Goal: Task Accomplishment & Management: Complete application form

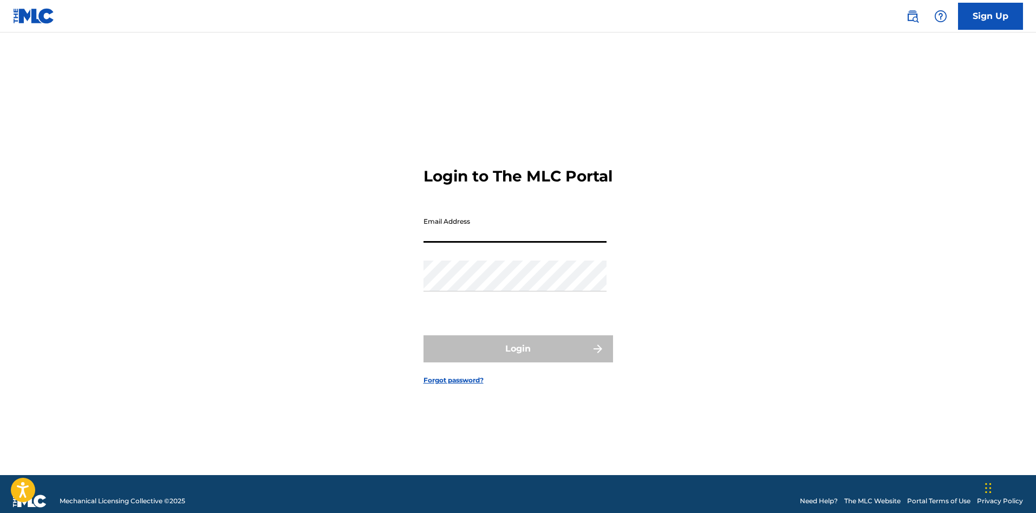
click at [540, 238] on input "Email Address" at bounding box center [515, 227] width 183 height 31
type input "[EMAIL_ADDRESS][DOMAIN_NAME]"
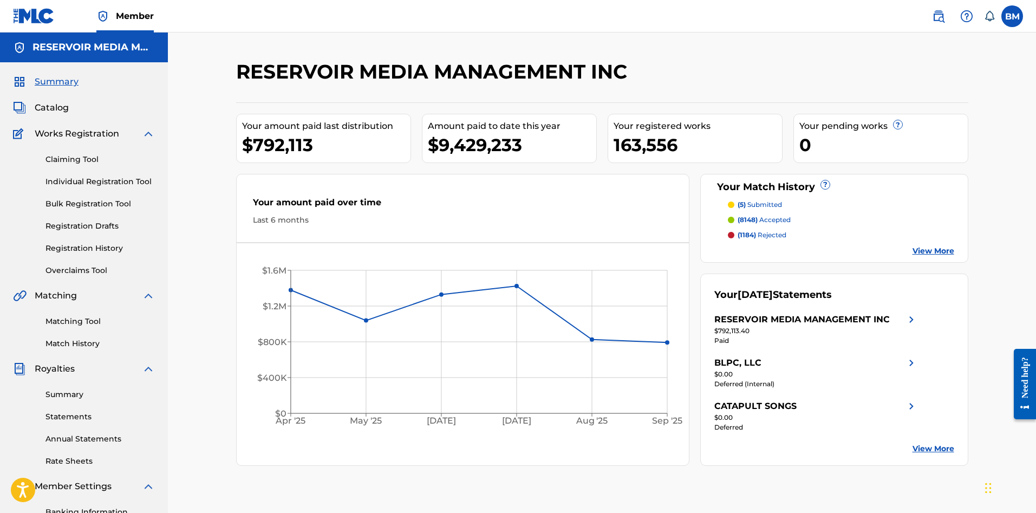
click at [80, 159] on link "Claiming Tool" at bounding box center [100, 159] width 109 height 11
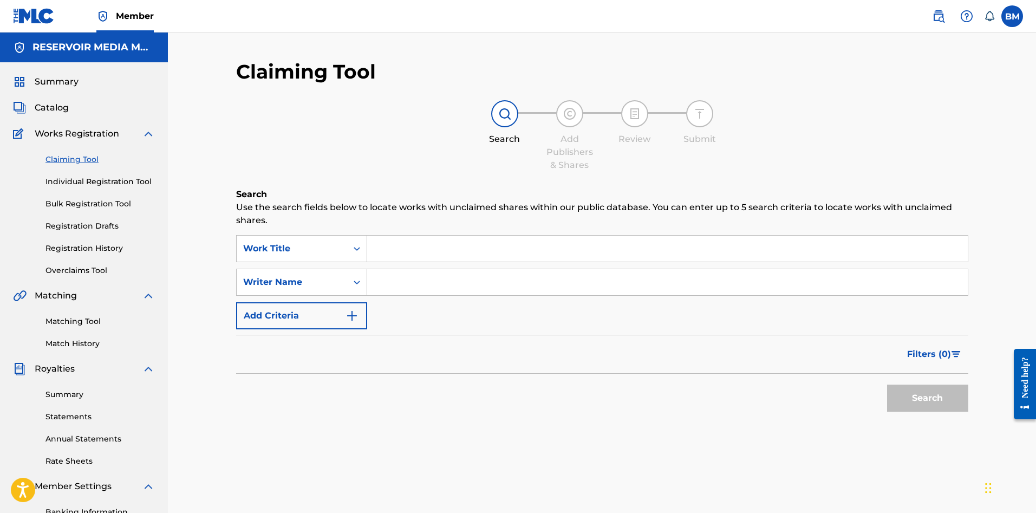
click at [381, 249] on input "Search Form" at bounding box center [667, 249] width 601 height 26
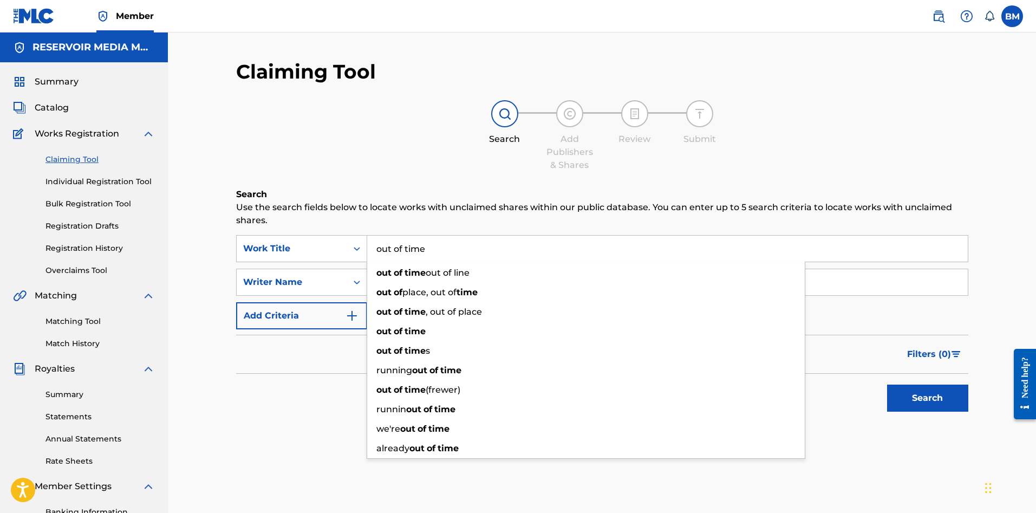
type input "out of time"
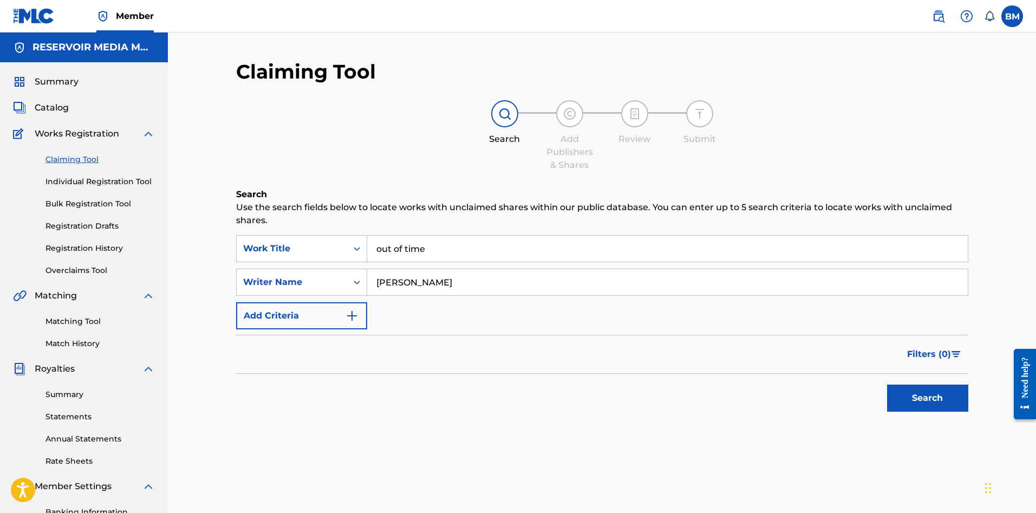
type input "[PERSON_NAME]"
click at [887, 385] on button "Search" at bounding box center [927, 398] width 81 height 27
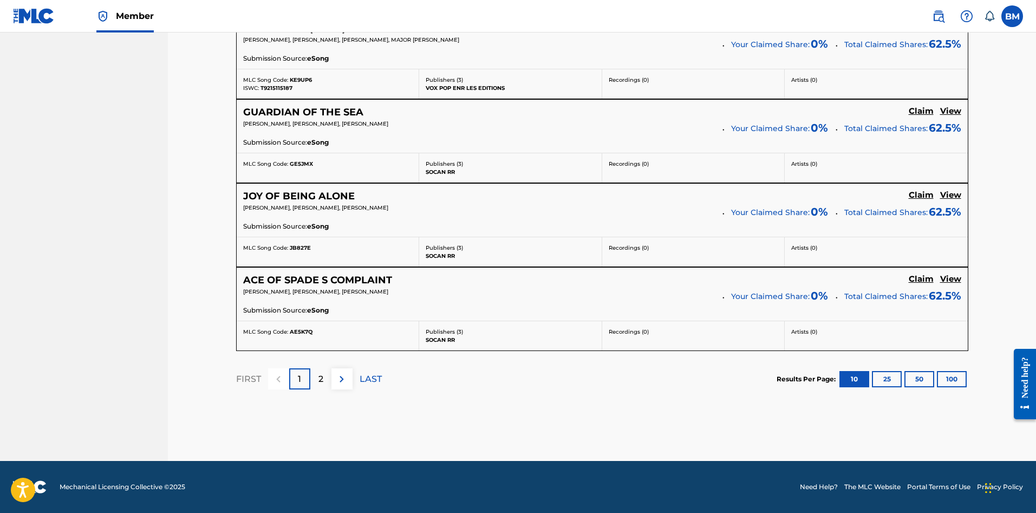
click at [320, 379] on p "2" at bounding box center [321, 379] width 5 height 13
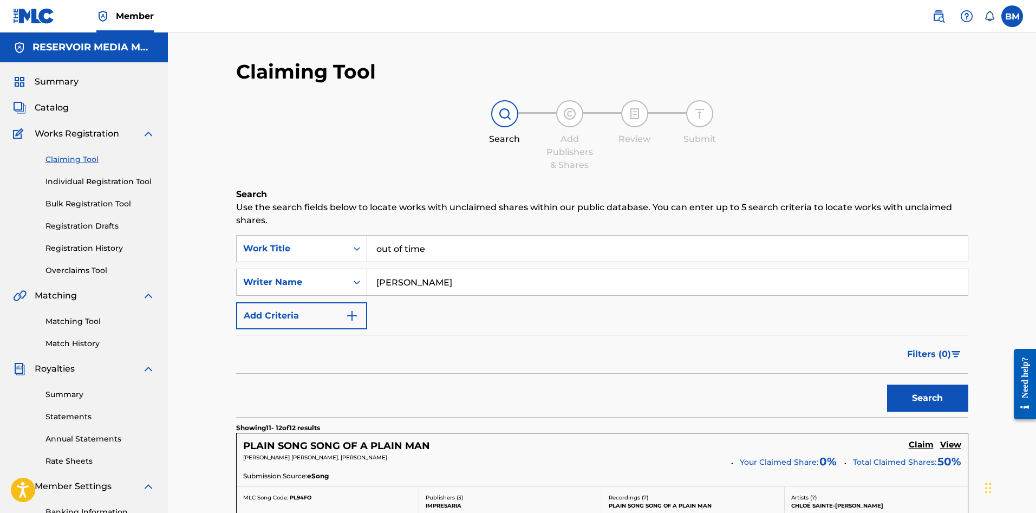
drag, startPoint x: 444, startPoint y: 246, endPoint x: 105, endPoint y: 271, distance: 340.6
click at [105, 271] on main "RESERVOIR MEDIA MANAGEMENT INC Summary Catalog Works Registration Claiming Tool…" at bounding box center [518, 372] width 1036 height 678
type input "percosex"
click at [887, 385] on button "Search" at bounding box center [927, 398] width 81 height 27
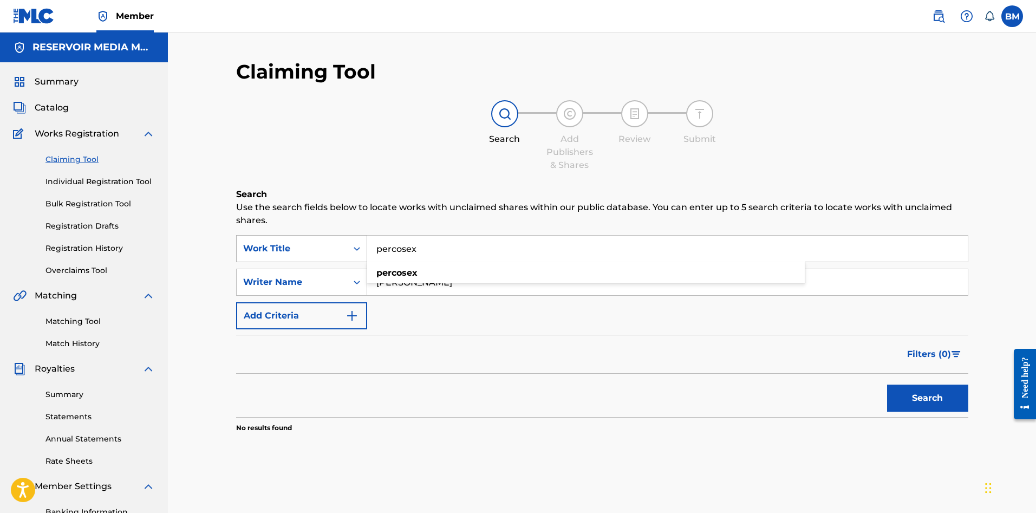
click at [327, 246] on div "Work Title" at bounding box center [292, 248] width 98 height 13
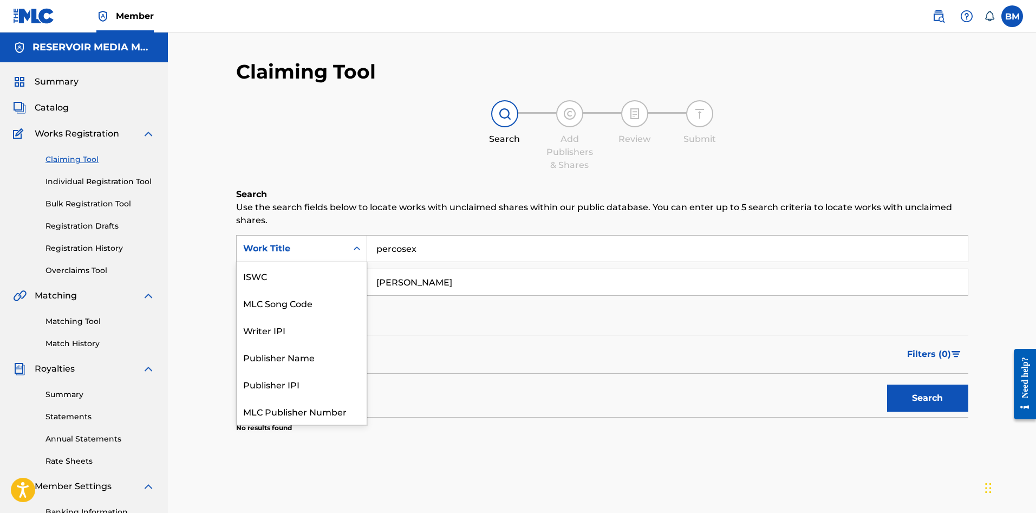
scroll to position [27, 0]
click at [320, 289] on div "Writer IPI" at bounding box center [302, 302] width 130 height 27
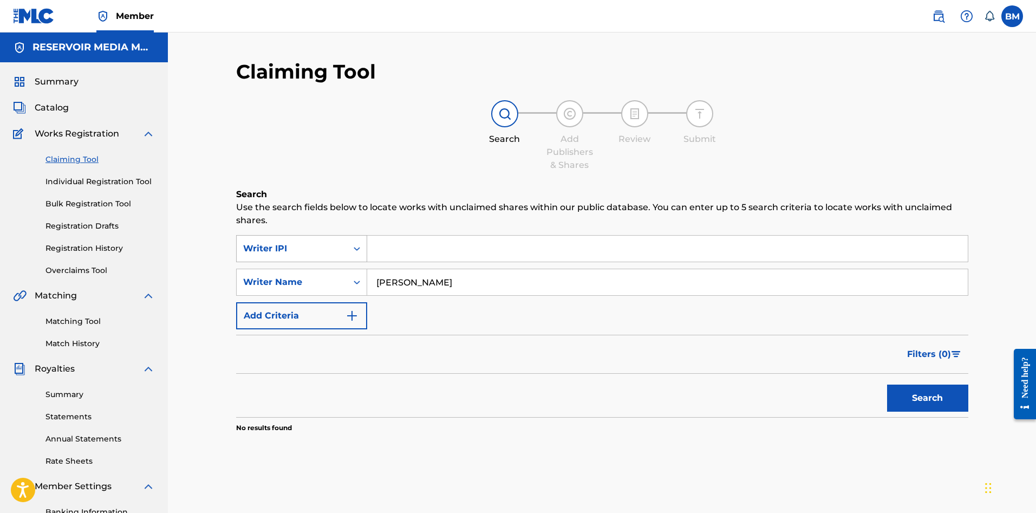
click at [313, 244] on div "Writer IPI" at bounding box center [292, 248] width 98 height 13
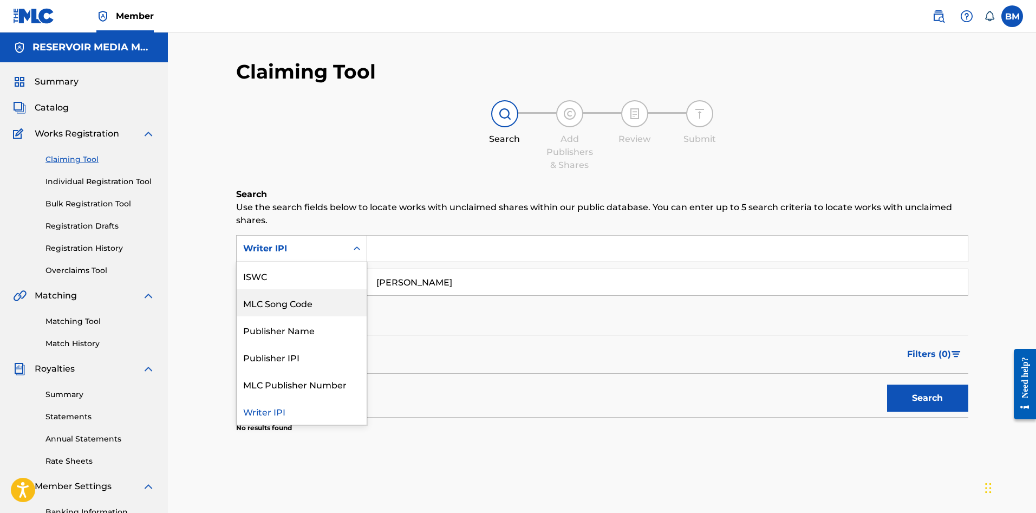
click at [296, 310] on div "MLC Song Code" at bounding box center [302, 302] width 130 height 27
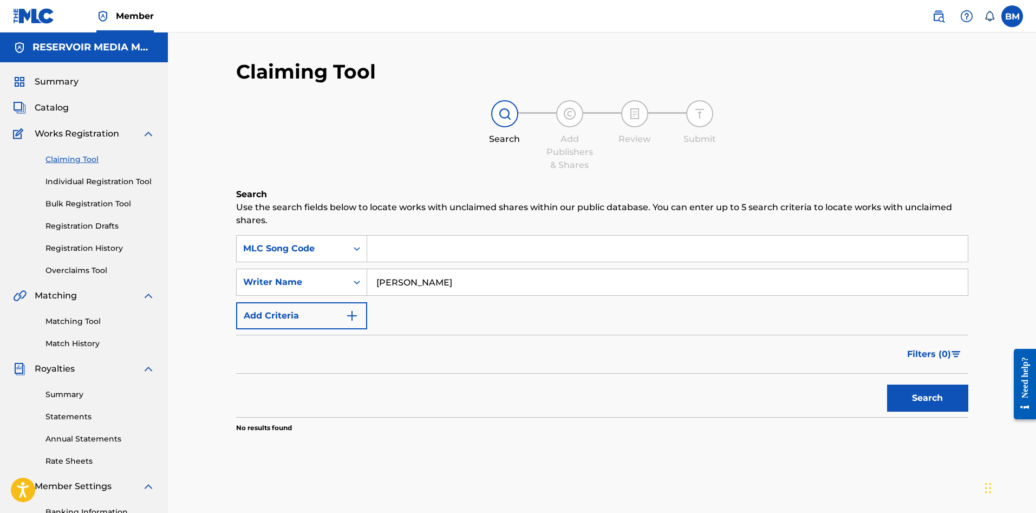
click at [410, 241] on input "Search Form" at bounding box center [667, 249] width 601 height 26
paste input "PN3JXP"
type input "PN3JXP"
click at [887, 385] on button "Search" at bounding box center [927, 398] width 81 height 27
click at [410, 241] on input "PN3JXP" at bounding box center [667, 249] width 601 height 26
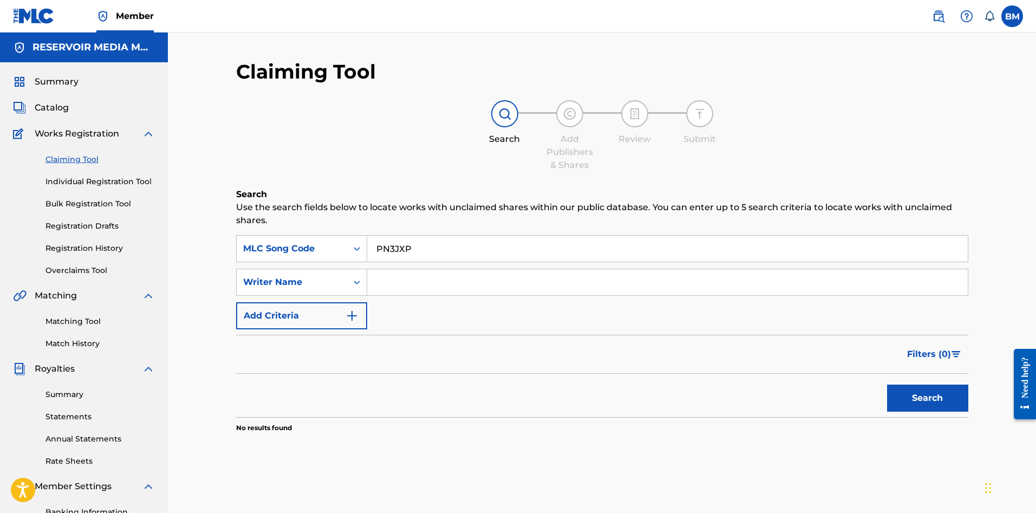
click at [376, 354] on div "Filters ( 0 )" at bounding box center [602, 354] width 732 height 39
click at [61, 156] on link "Claiming Tool" at bounding box center [100, 159] width 109 height 11
click at [453, 250] on input "PN3JXP" at bounding box center [667, 249] width 601 height 26
click at [887, 385] on button "Search" at bounding box center [927, 398] width 81 height 27
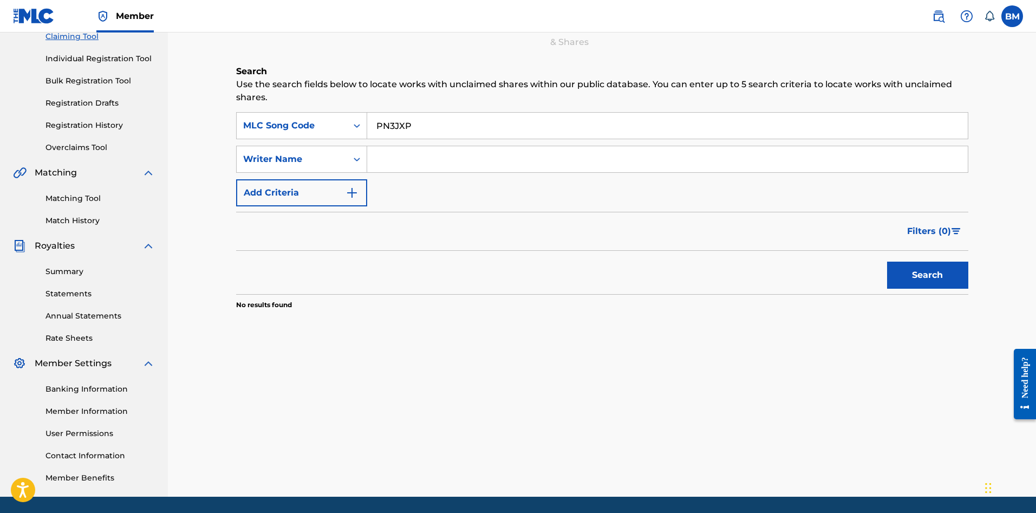
scroll to position [127, 0]
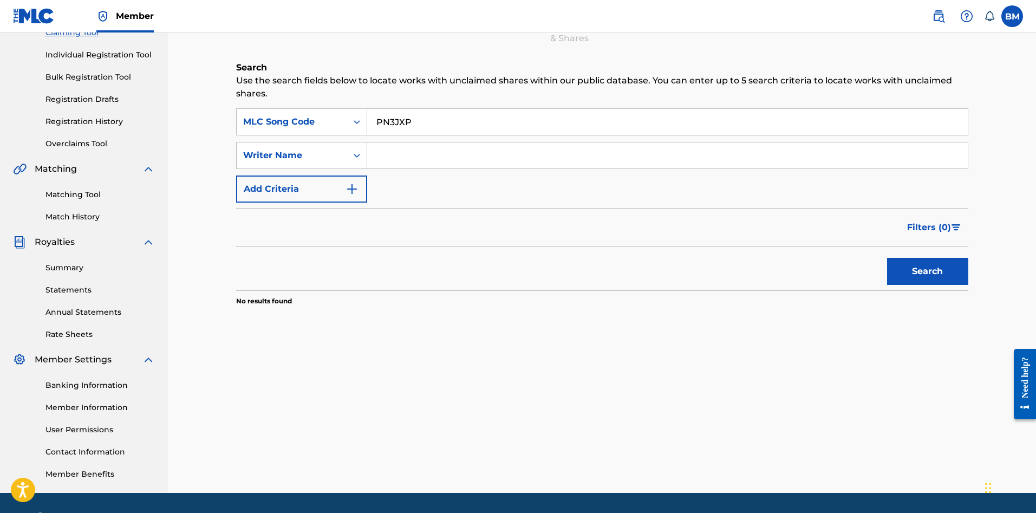
drag, startPoint x: 452, startPoint y: 125, endPoint x: 294, endPoint y: 100, distance: 160.2
click at [294, 100] on div "Search Use the search fields below to locate works with unclaimed shares within…" at bounding box center [602, 210] width 732 height 299
click at [274, 124] on div "MLC Song Code" at bounding box center [292, 121] width 98 height 13
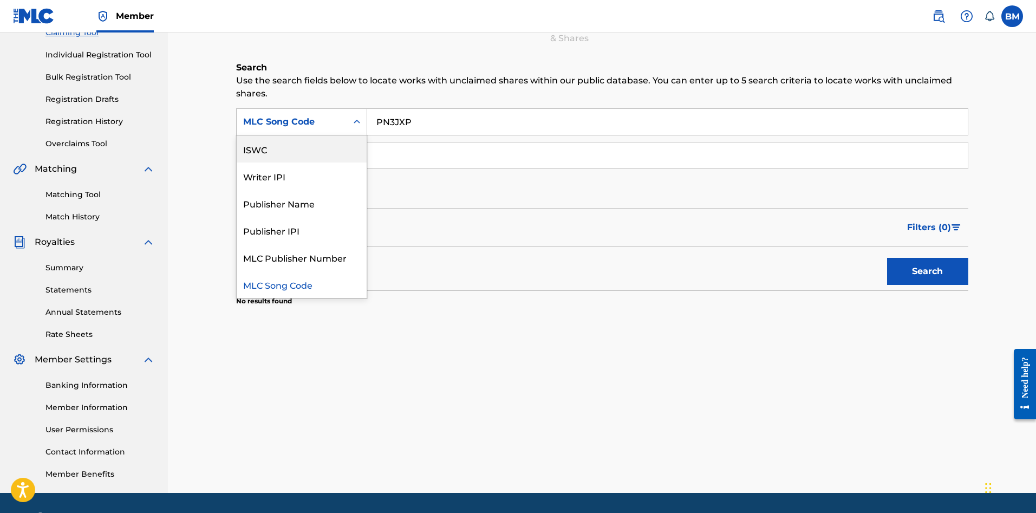
scroll to position [0, 0]
click at [273, 149] on div "Work Title" at bounding box center [302, 148] width 130 height 27
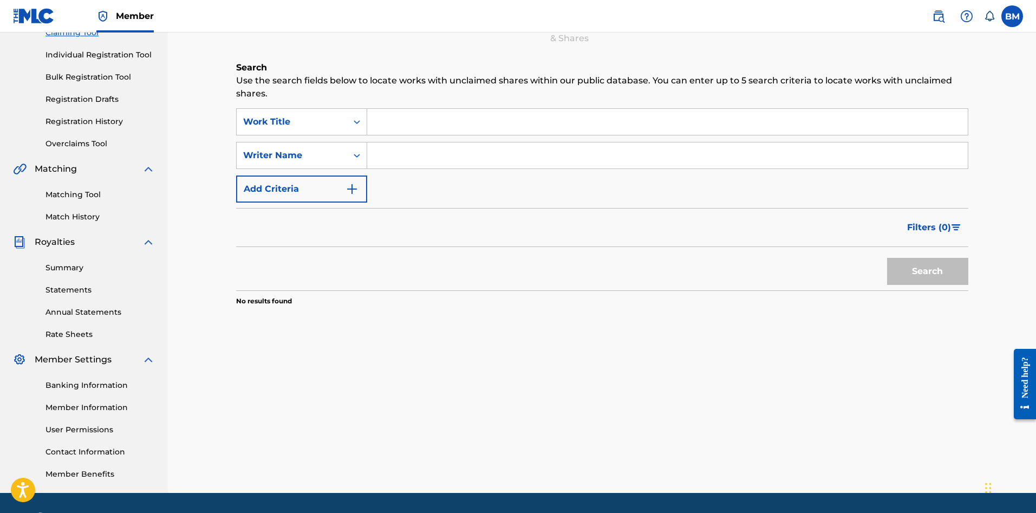
click at [432, 126] on input "Search Form" at bounding box center [667, 122] width 601 height 26
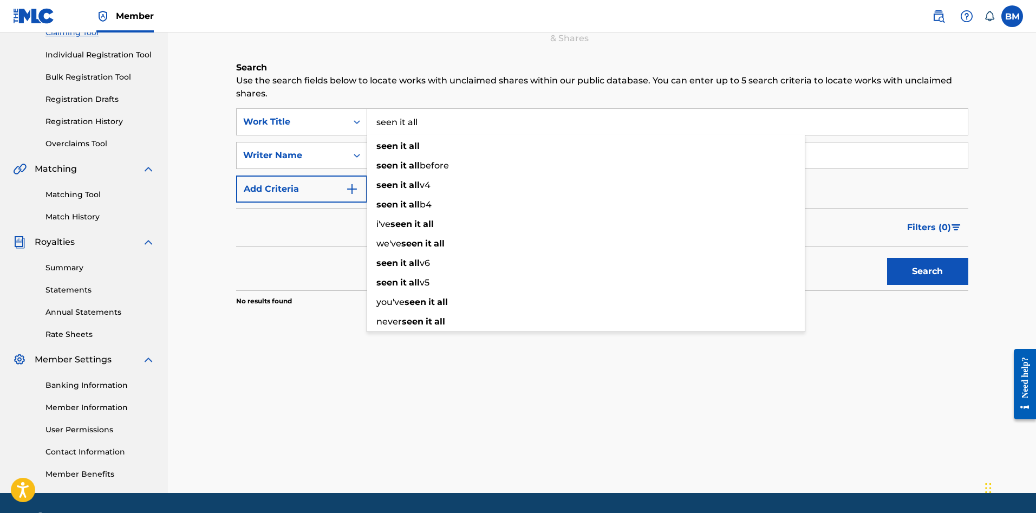
type input "seen it all"
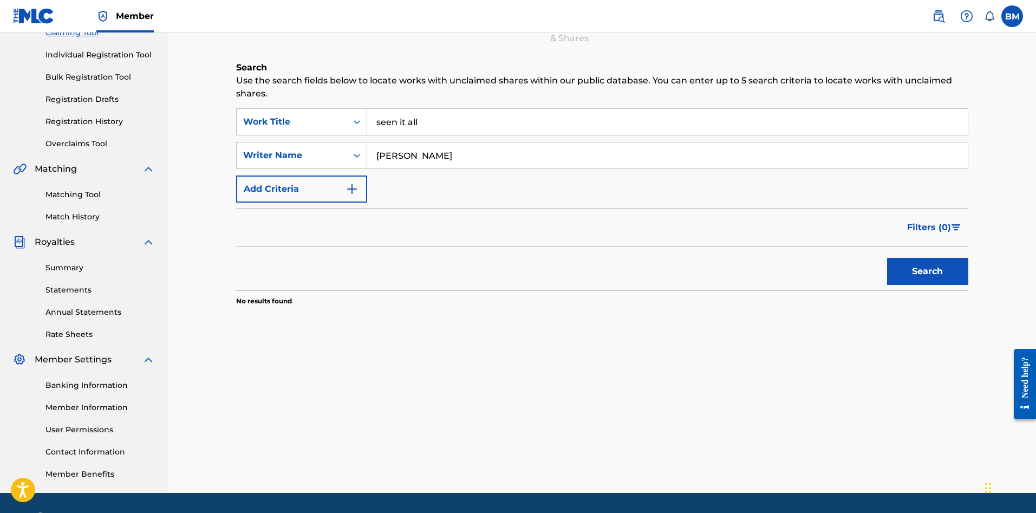
type input "[PERSON_NAME]"
click at [887, 258] on button "Search" at bounding box center [927, 271] width 81 height 27
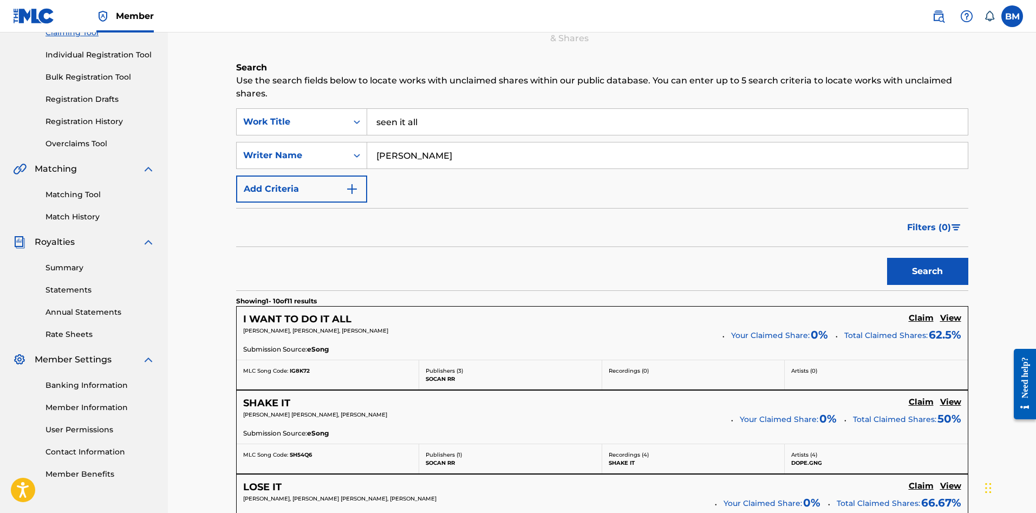
click at [438, 140] on div "SearchWithCriteria366dd65e-6130-4548-ae59-7d87ecc79f8e Work Title seen it all S…" at bounding box center [602, 155] width 732 height 94
drag, startPoint x: 423, startPoint y: 115, endPoint x: 301, endPoint y: 108, distance: 122.1
click at [301, 108] on div "SearchWithCriteria366dd65e-6130-4548-ae59-7d87ecc79f8e Work Title seen it all" at bounding box center [602, 121] width 732 height 27
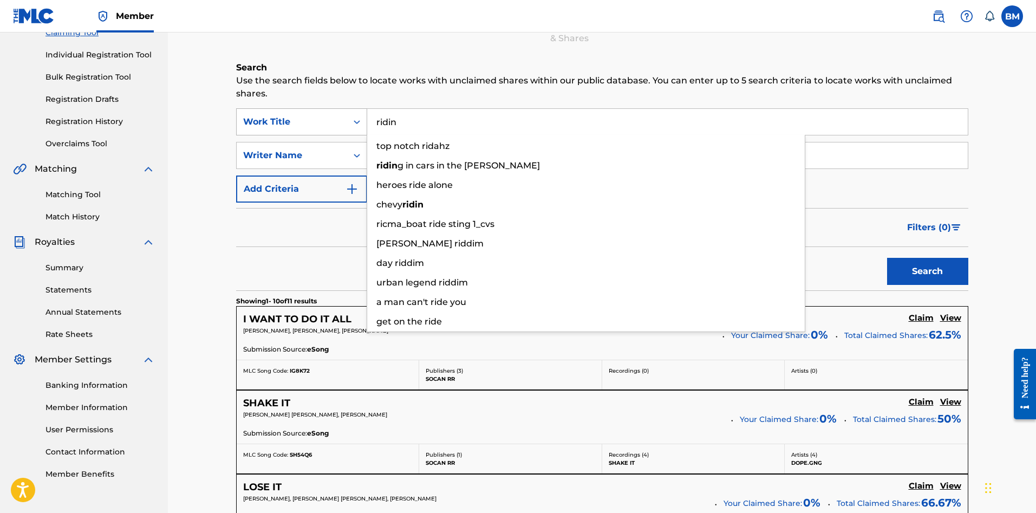
type input "ridin"
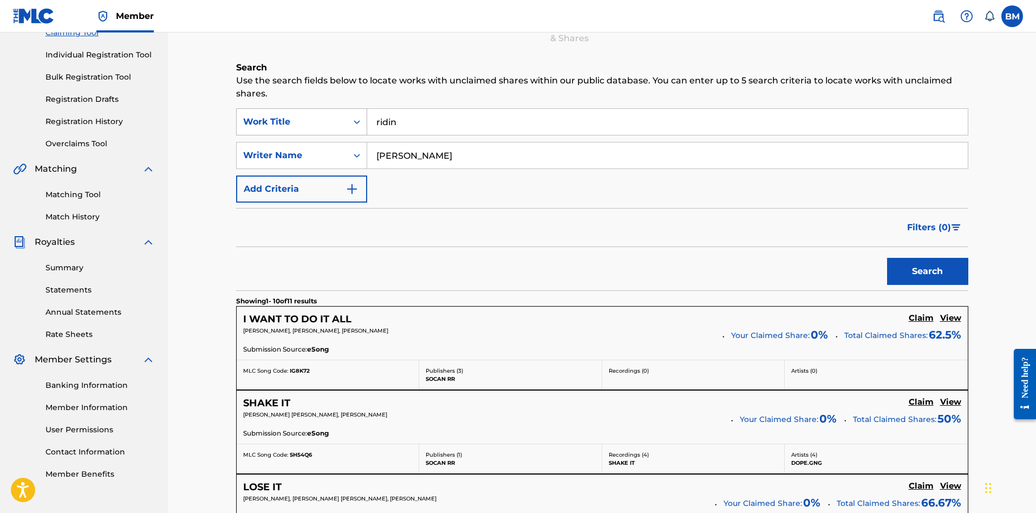
type input "[PERSON_NAME]"
click at [887, 258] on button "Search" at bounding box center [927, 271] width 81 height 27
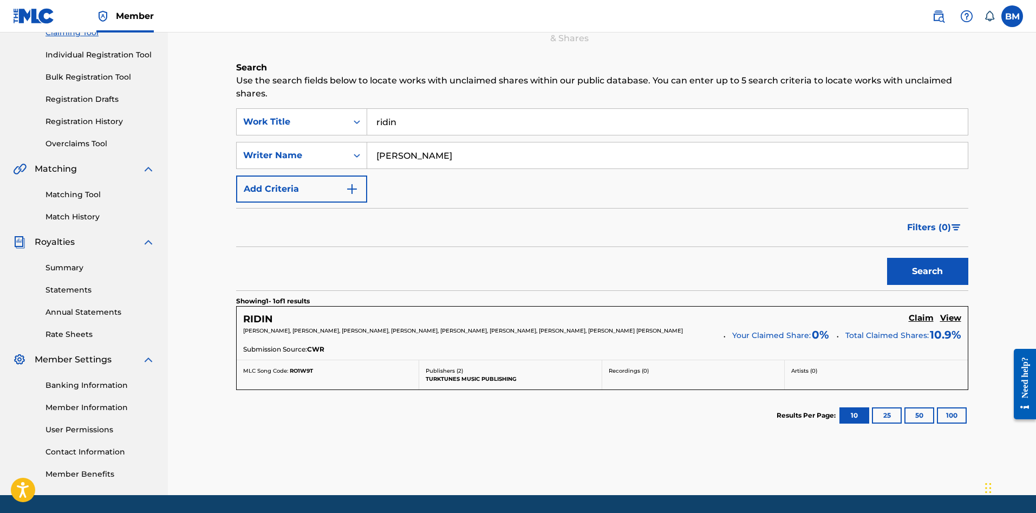
click at [924, 317] on h5 "Claim" at bounding box center [921, 318] width 25 height 10
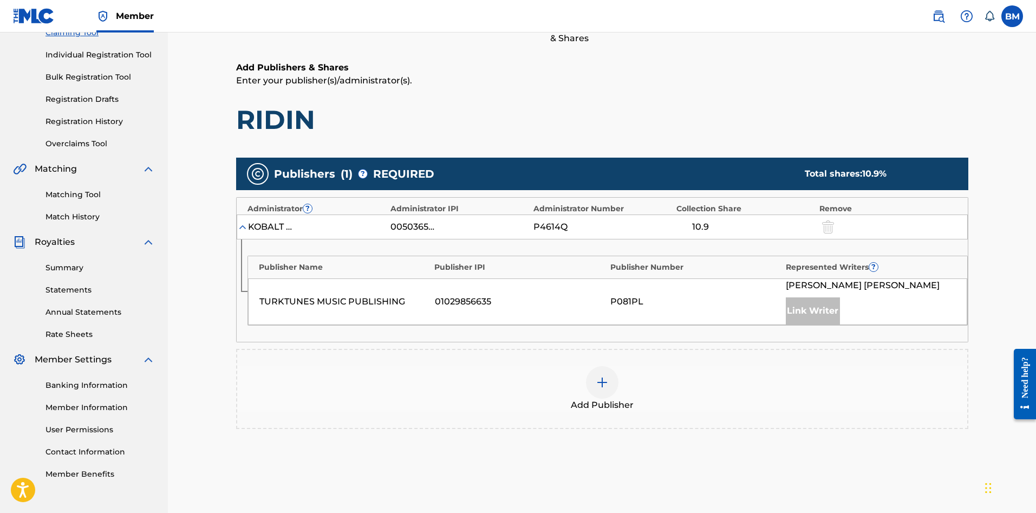
click at [605, 380] on img at bounding box center [602, 382] width 13 height 13
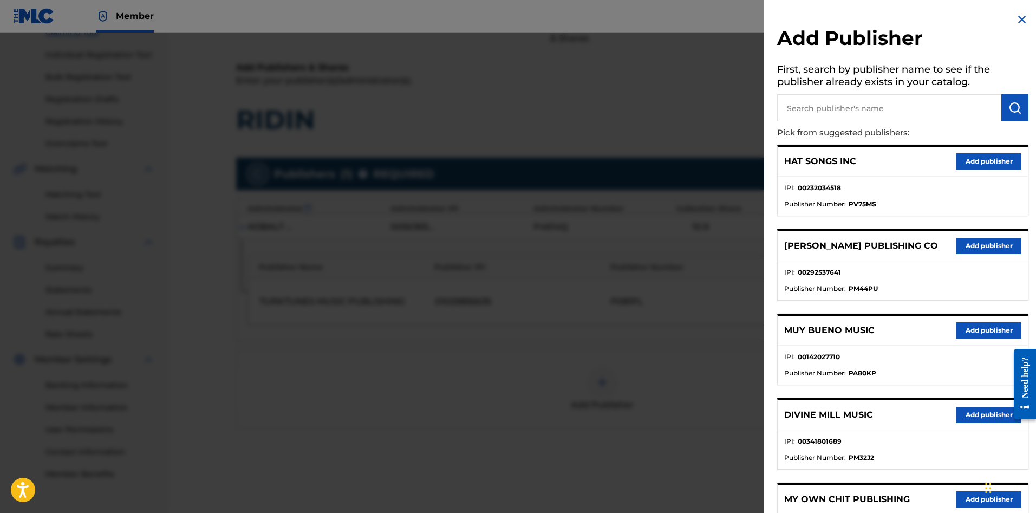
click at [843, 109] on input "text" at bounding box center [889, 107] width 224 height 27
type input "starkiller music"
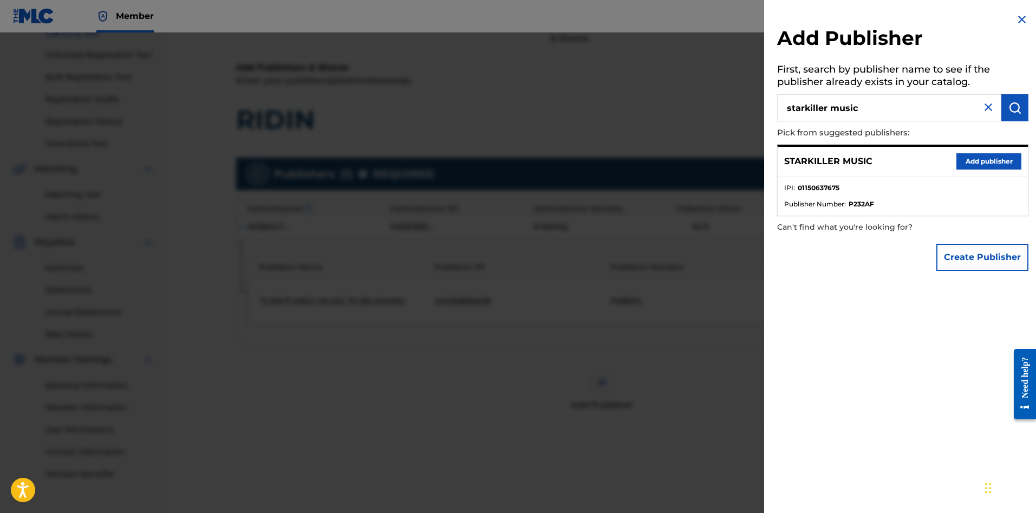
click at [981, 161] on button "Add publisher" at bounding box center [989, 161] width 65 height 16
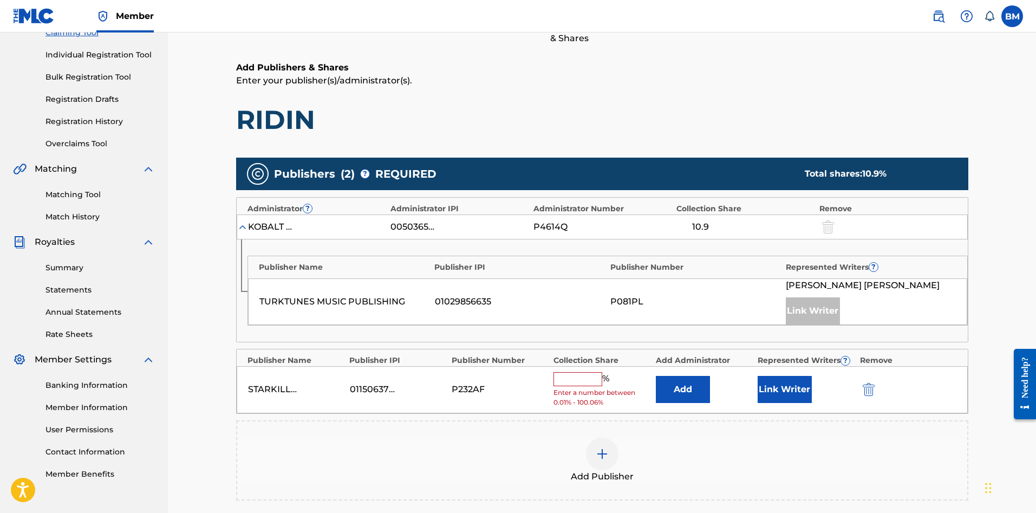
click at [588, 378] on input "text" at bounding box center [578, 379] width 49 height 14
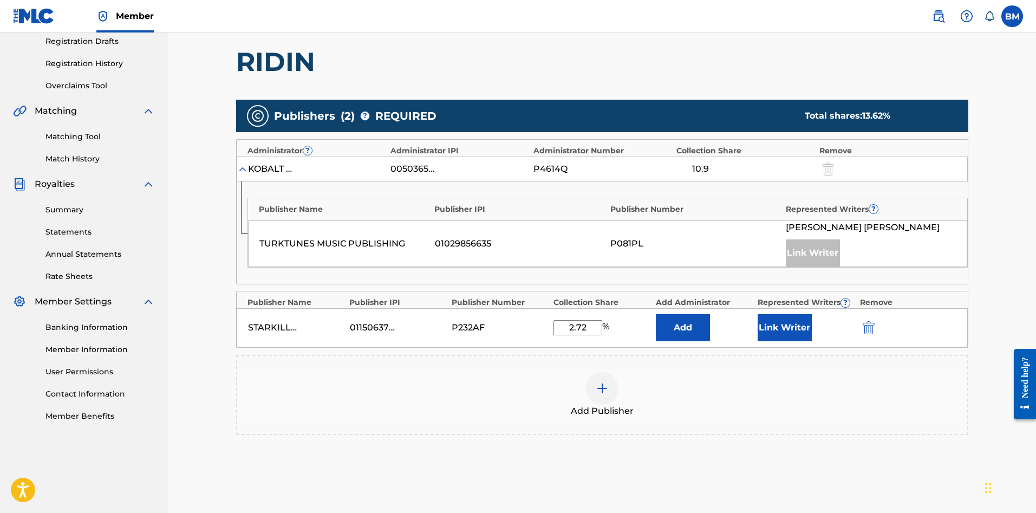
scroll to position [200, 0]
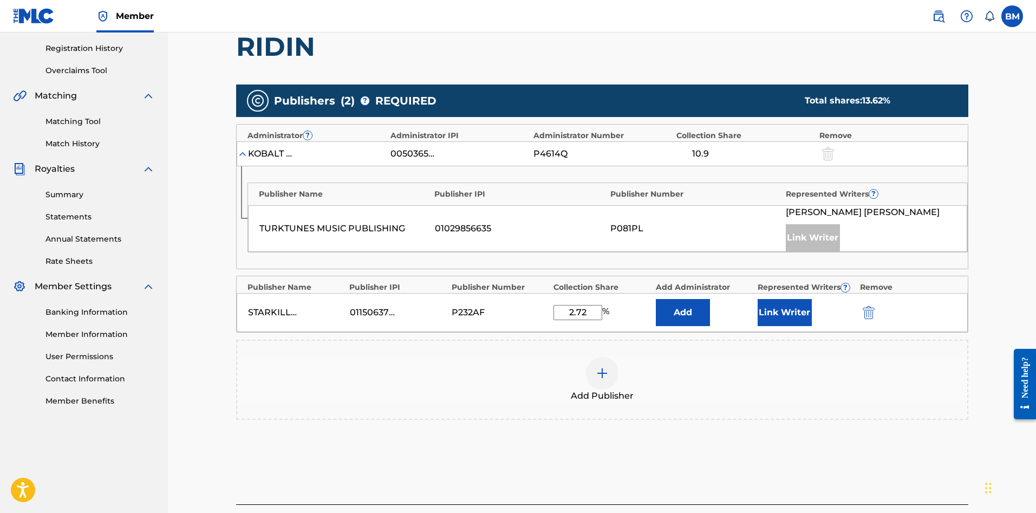
type input "2.72"
click at [687, 323] on button "Add" at bounding box center [683, 312] width 54 height 27
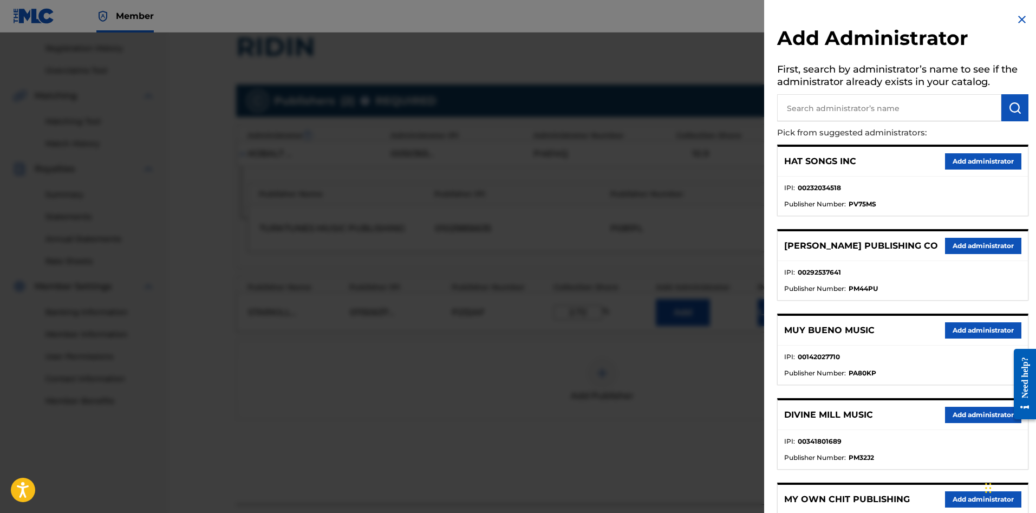
click at [841, 111] on input "text" at bounding box center [889, 107] width 224 height 27
type input "reservoir 416"
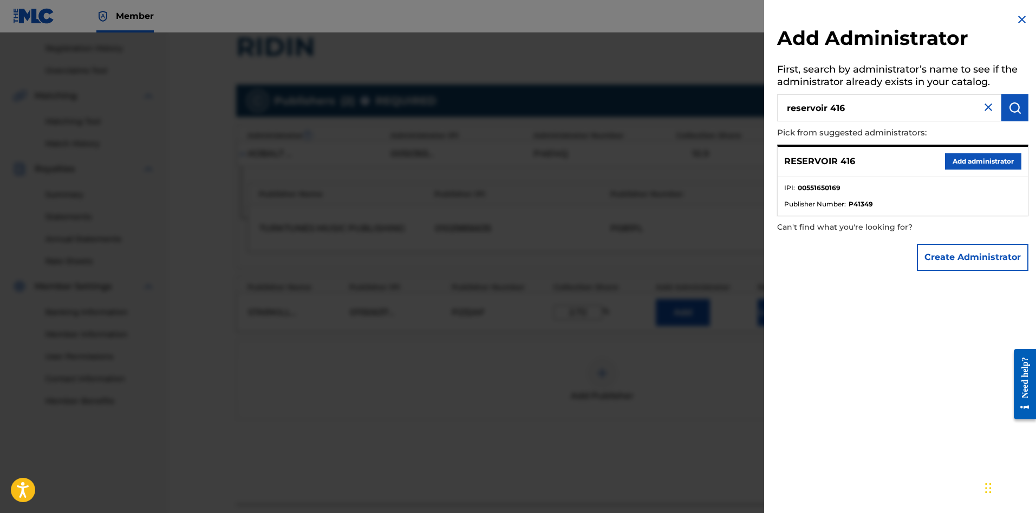
click at [984, 159] on button "Add administrator" at bounding box center [983, 161] width 76 height 16
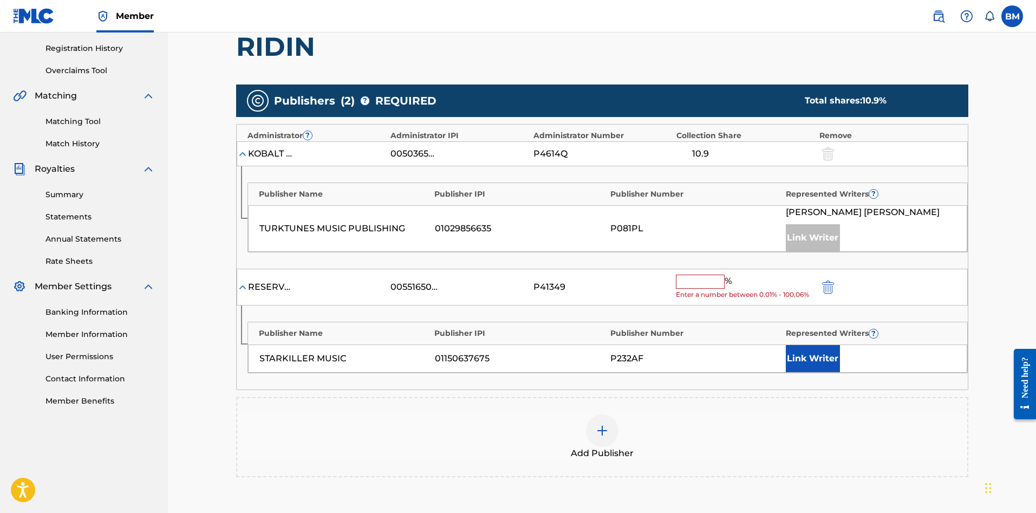
click at [694, 284] on input "text" at bounding box center [700, 282] width 49 height 14
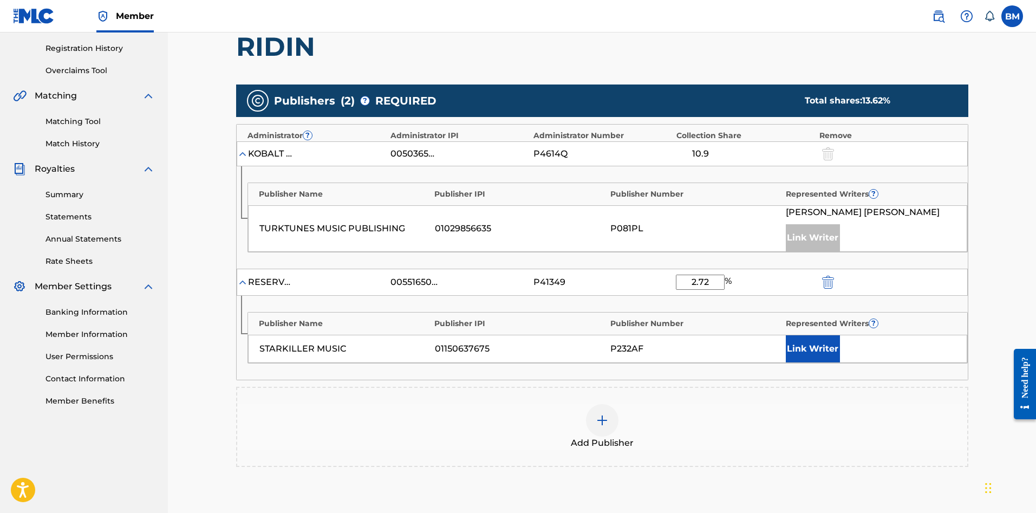
type input "2.72"
click at [809, 348] on button "Link Writer" at bounding box center [813, 348] width 54 height 27
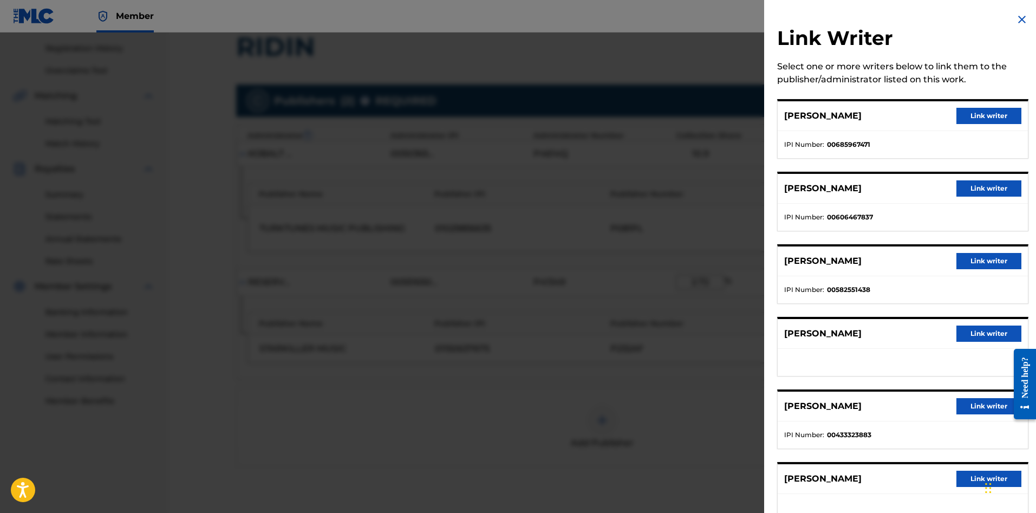
click at [983, 109] on button "Link writer" at bounding box center [989, 116] width 65 height 16
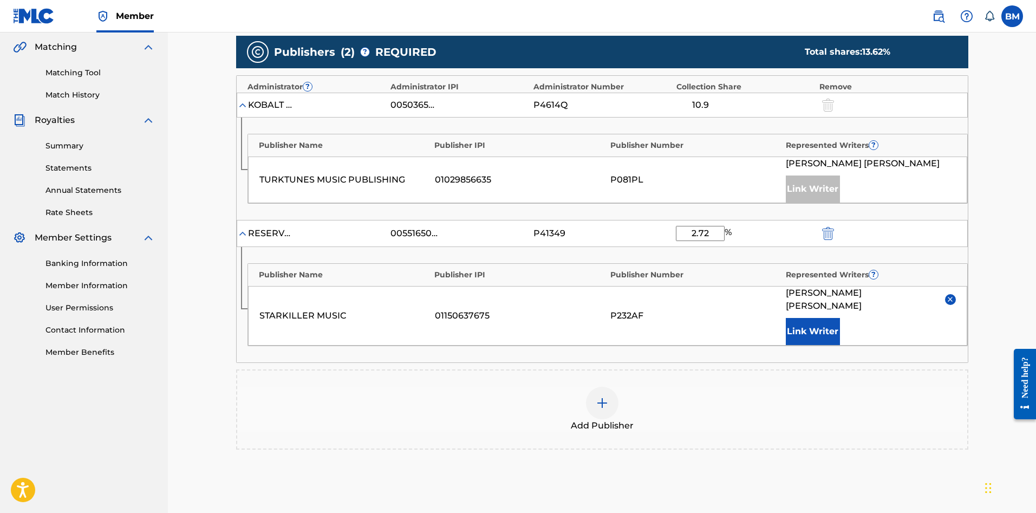
scroll to position [251, 0]
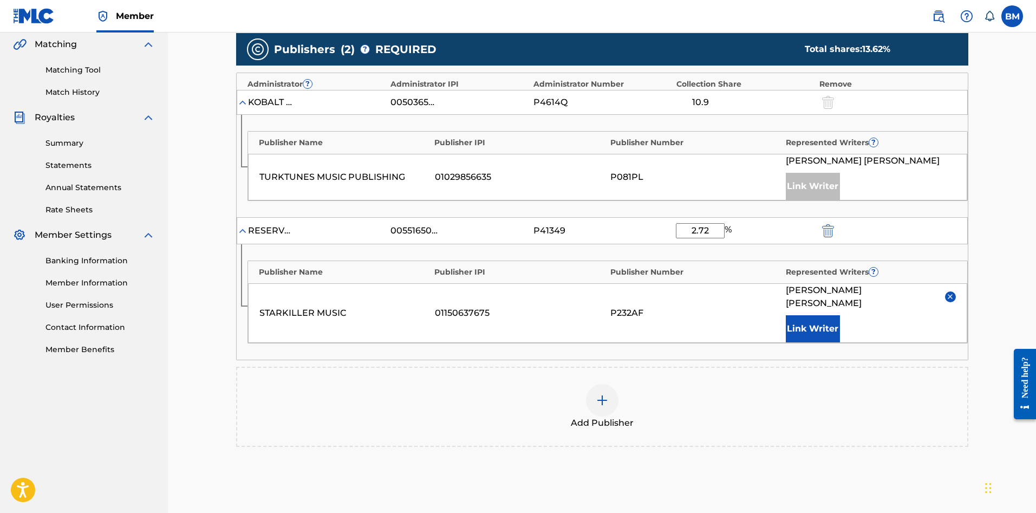
click at [605, 394] on img at bounding box center [602, 400] width 13 height 13
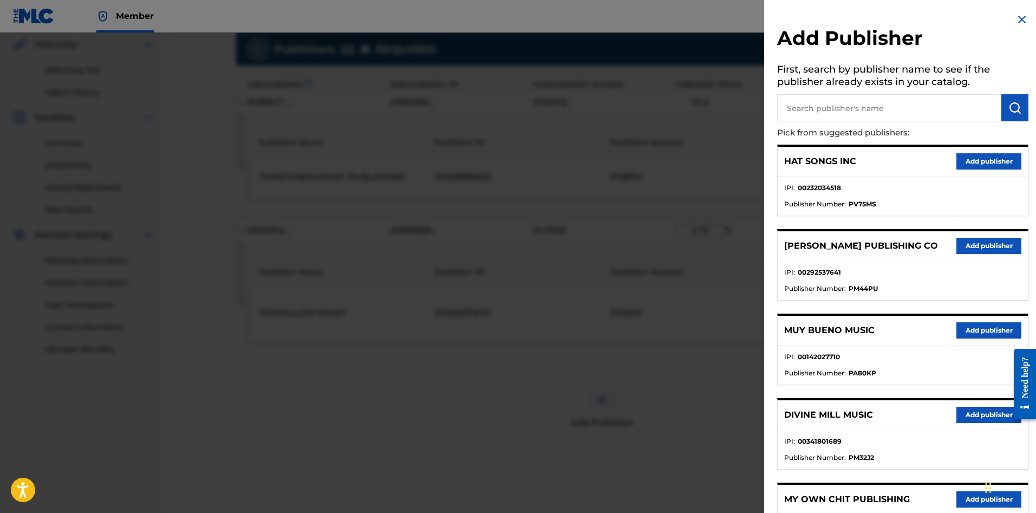
click at [827, 98] on input "text" at bounding box center [889, 107] width 224 height 27
type input "reservoir 416"
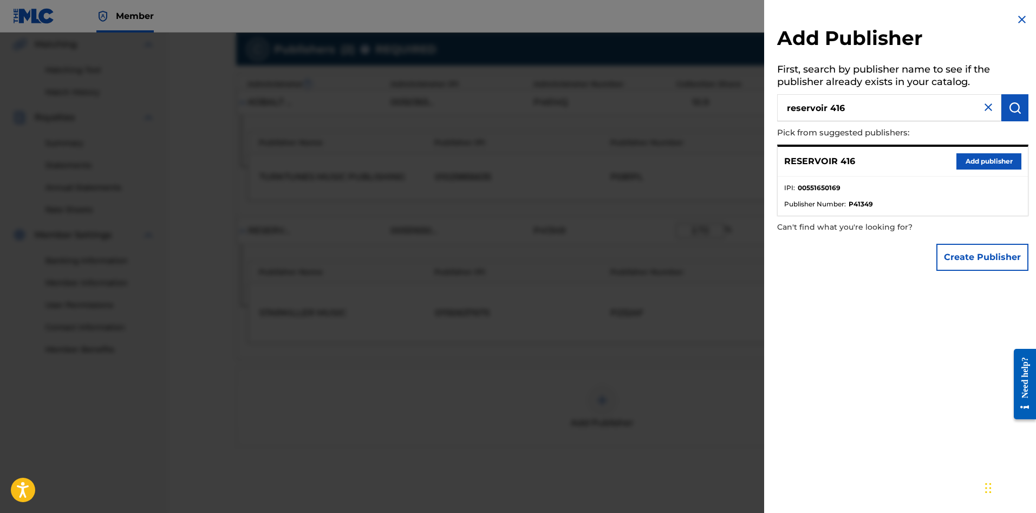
click at [1023, 160] on div "RESERVOIR 416 Add publisher" at bounding box center [903, 162] width 250 height 30
click at [997, 162] on button "Add publisher" at bounding box center [989, 161] width 65 height 16
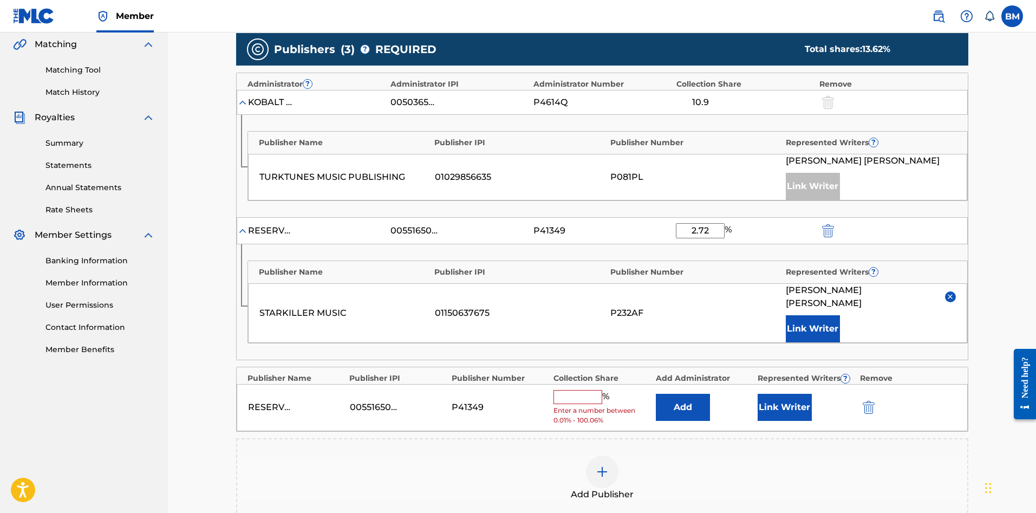
click at [586, 390] on input "text" at bounding box center [578, 397] width 49 height 14
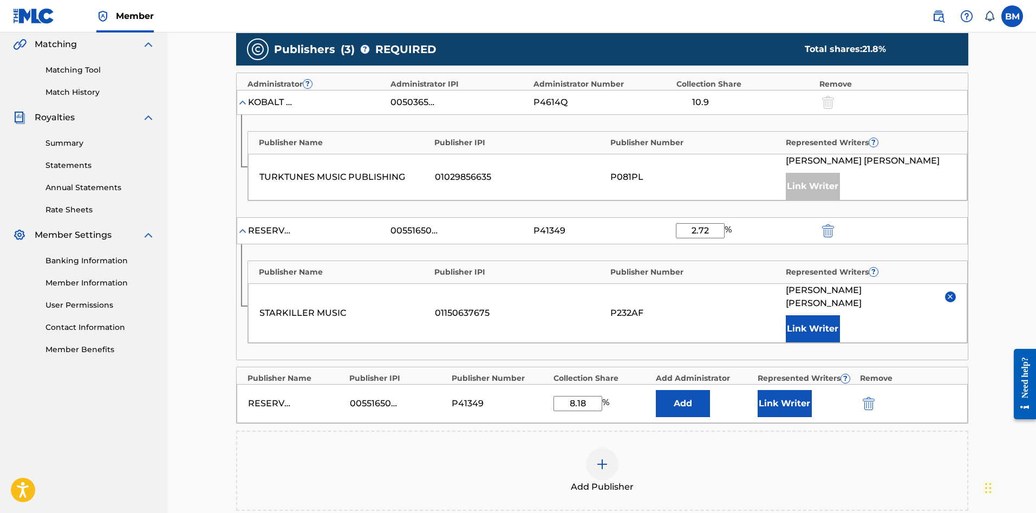
type input "8.18"
click at [792, 391] on button "Link Writer" at bounding box center [785, 403] width 54 height 27
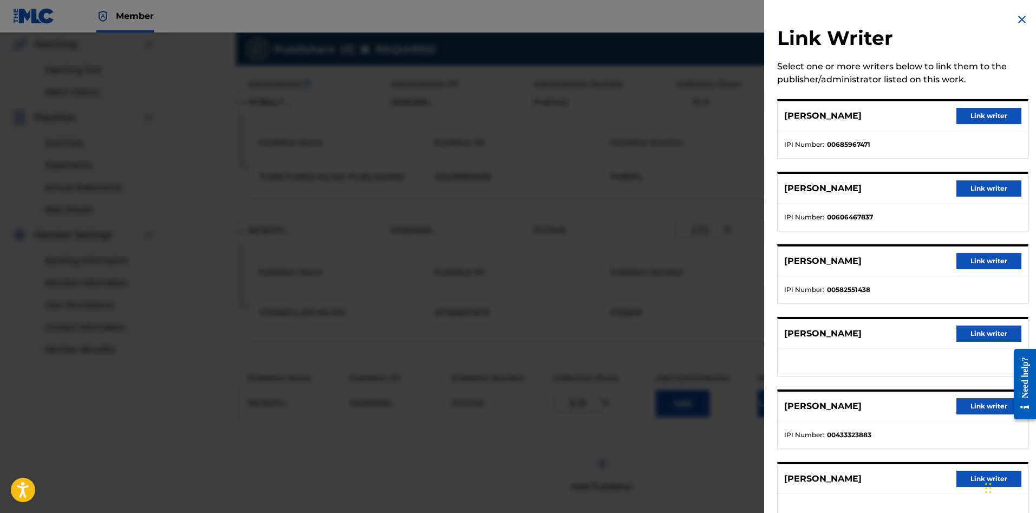
click at [971, 118] on button "Link writer" at bounding box center [989, 116] width 65 height 16
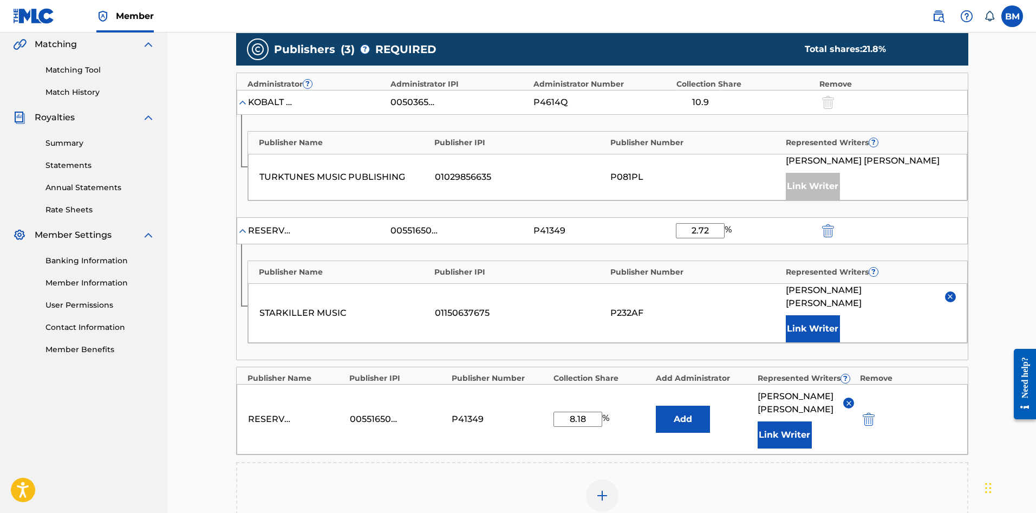
scroll to position [330, 0]
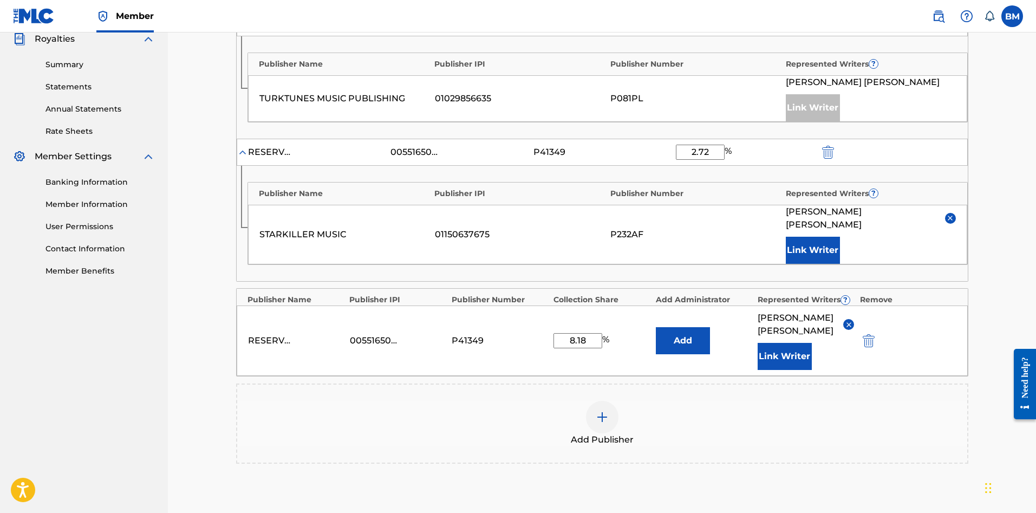
click at [605, 411] on img at bounding box center [602, 417] width 13 height 13
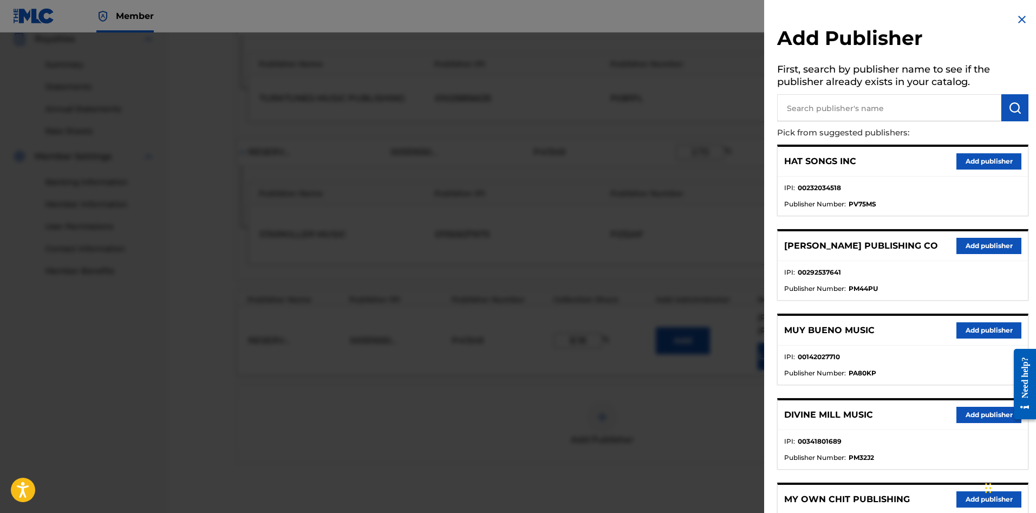
click at [822, 118] on input "text" at bounding box center [889, 107] width 224 height 27
type input "reservoir 416"
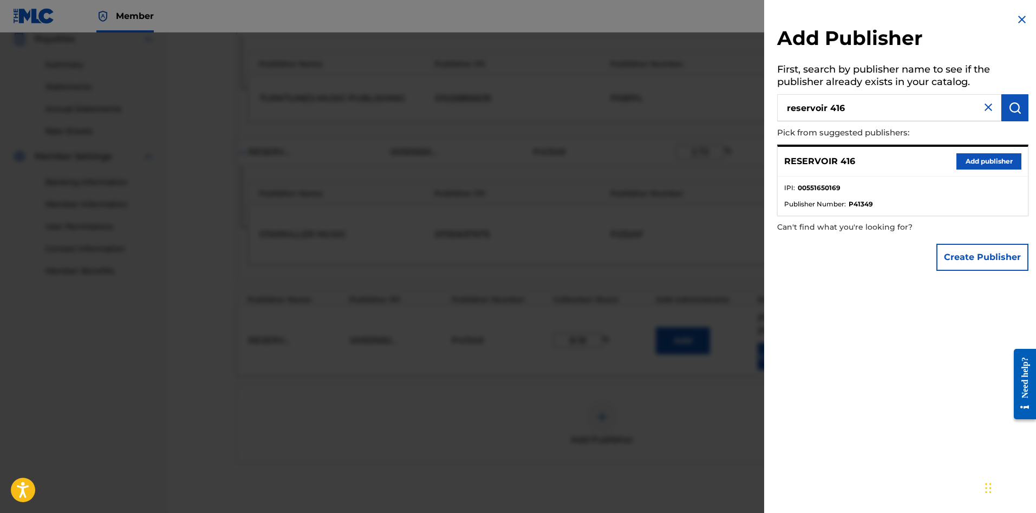
click at [963, 165] on button "Add publisher" at bounding box center [989, 161] width 65 height 16
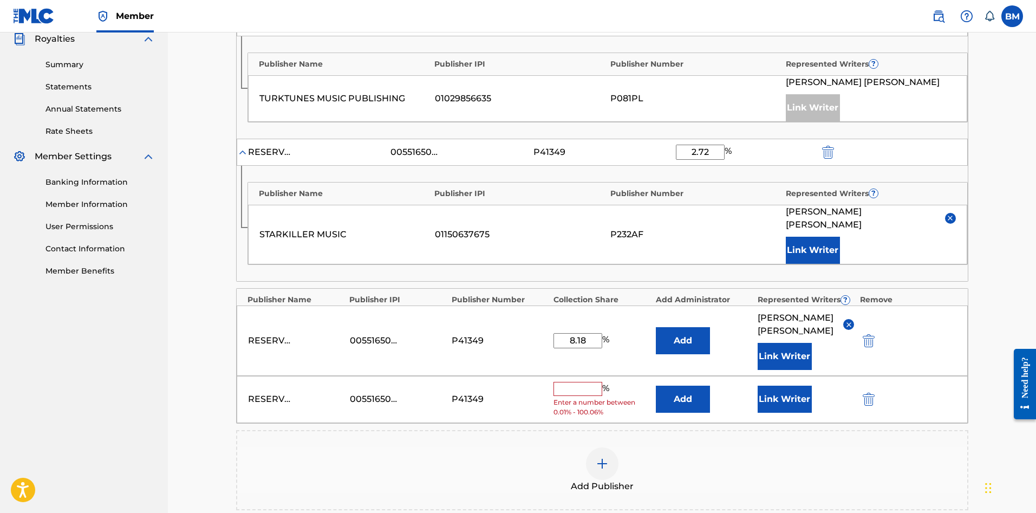
click at [593, 382] on input "text" at bounding box center [578, 389] width 49 height 14
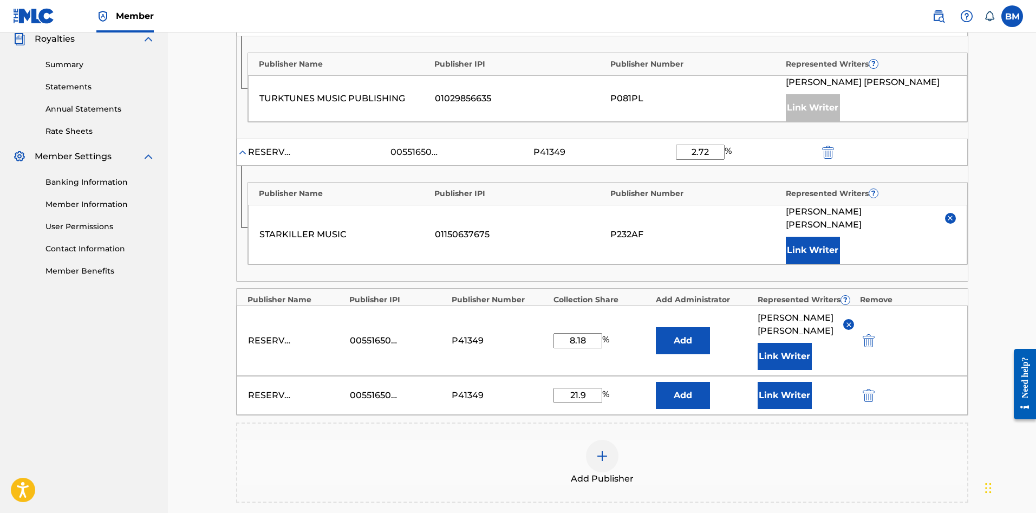
type input "21.9"
click at [808, 382] on button "Link Writer" at bounding box center [785, 395] width 54 height 27
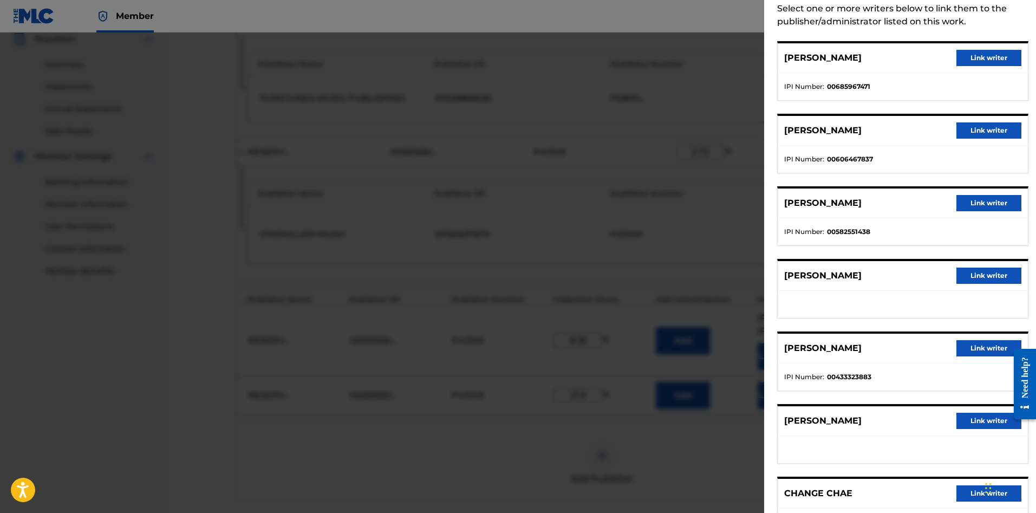
scroll to position [180, 0]
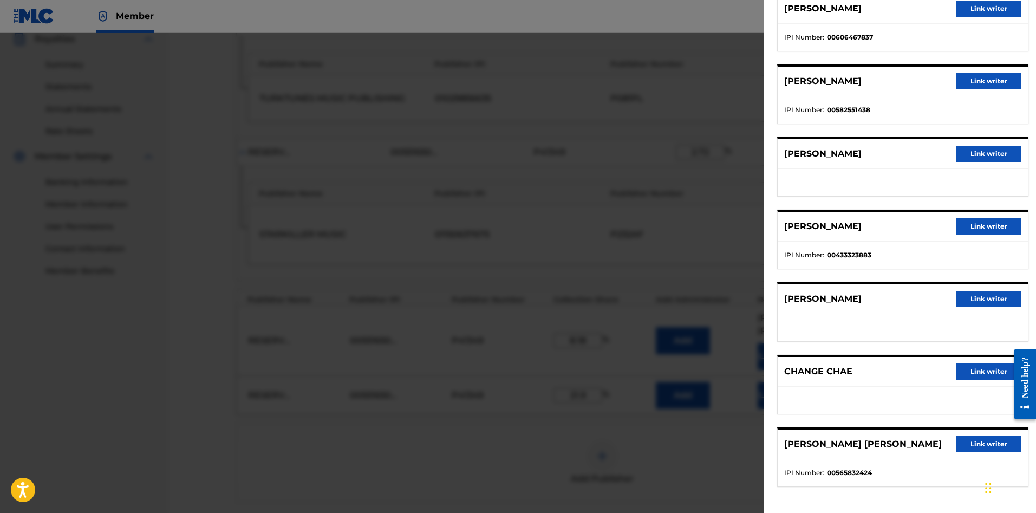
click at [976, 229] on button "Link writer" at bounding box center [989, 226] width 65 height 16
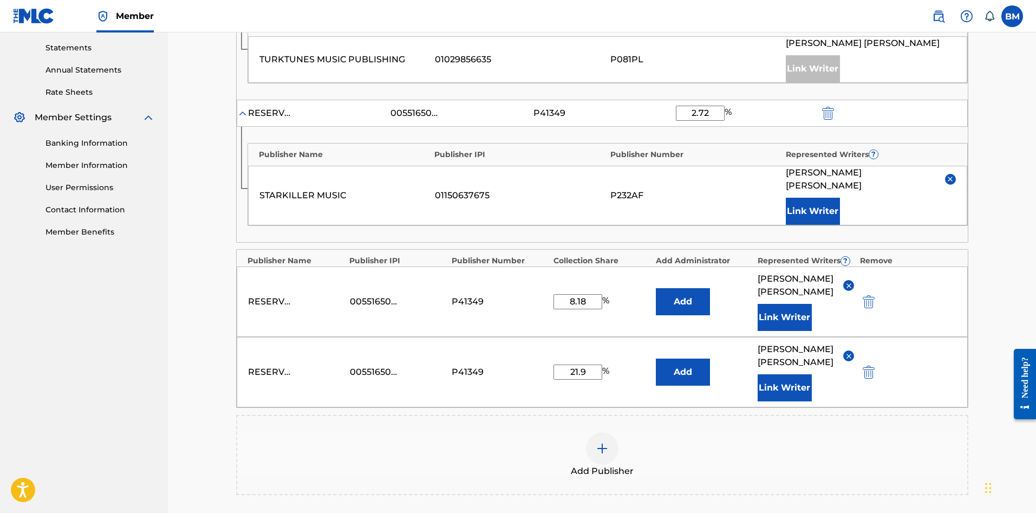
scroll to position [370, 0]
drag, startPoint x: 597, startPoint y: 293, endPoint x: 508, endPoint y: 297, distance: 89.5
click at [508, 297] on div "RESERVOIR 416 00551650169 P41349 8.18 % Add [PERSON_NAME] Link Writer" at bounding box center [602, 300] width 731 height 70
type input "30.08"
click at [787, 303] on button "Link Writer" at bounding box center [785, 316] width 54 height 27
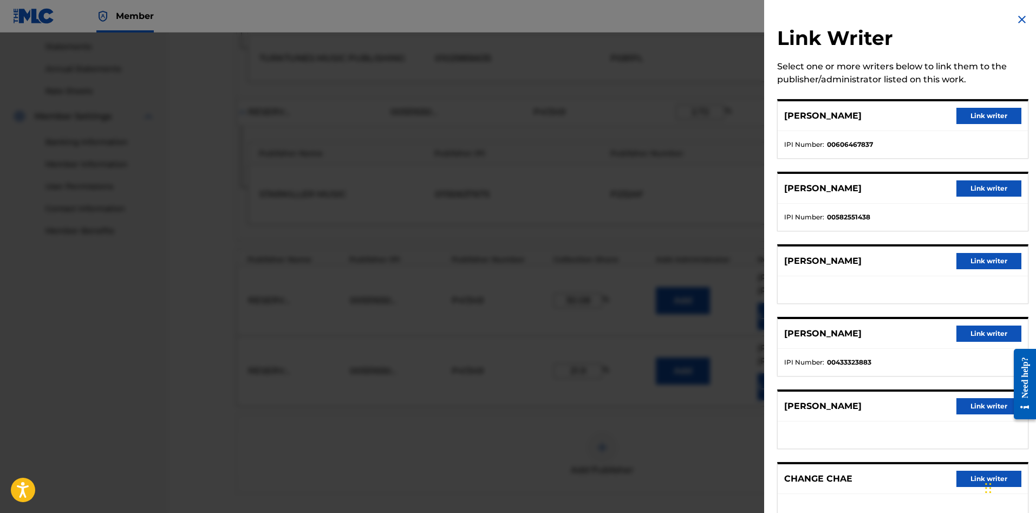
click at [974, 334] on button "Link writer" at bounding box center [989, 334] width 65 height 16
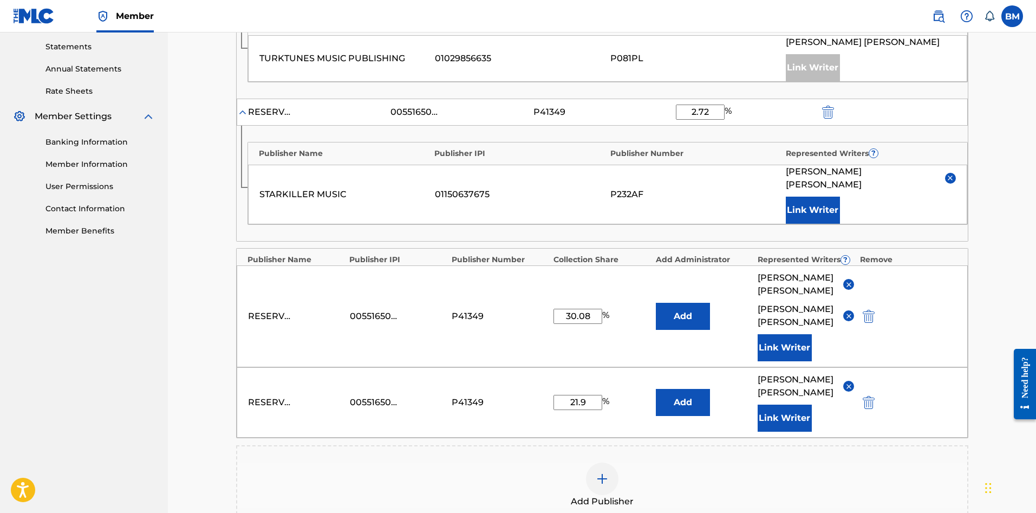
click at [869, 396] on img "submit" at bounding box center [869, 402] width 12 height 13
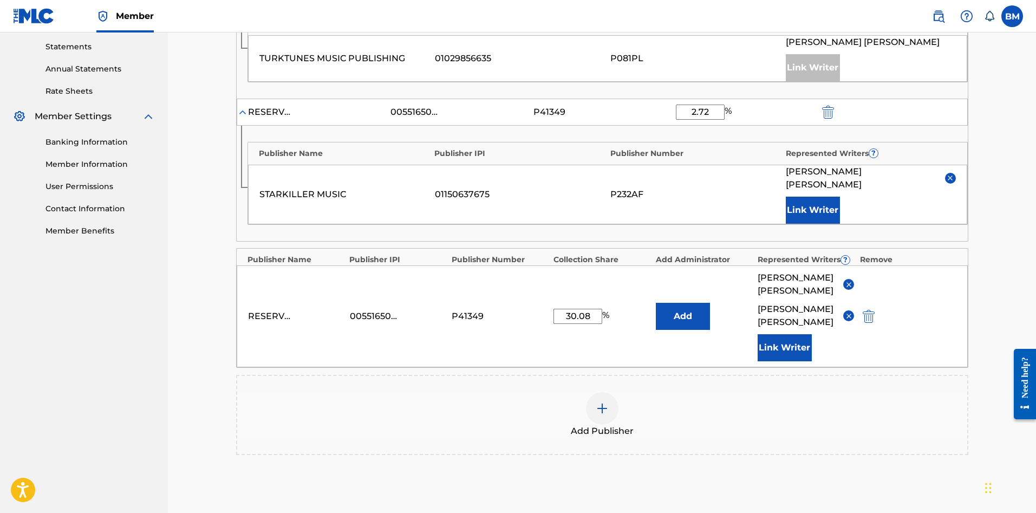
scroll to position [474, 0]
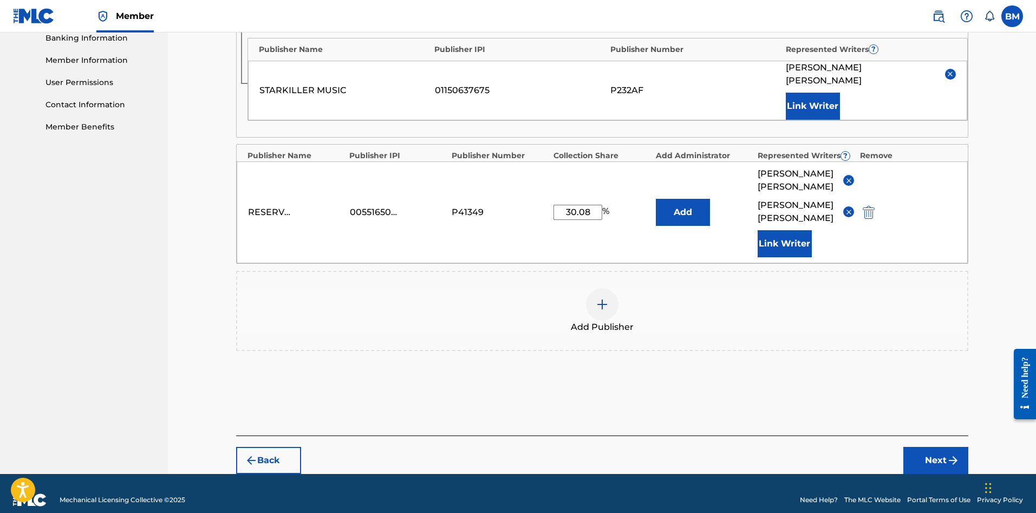
click at [945, 447] on button "Next" at bounding box center [936, 460] width 65 height 27
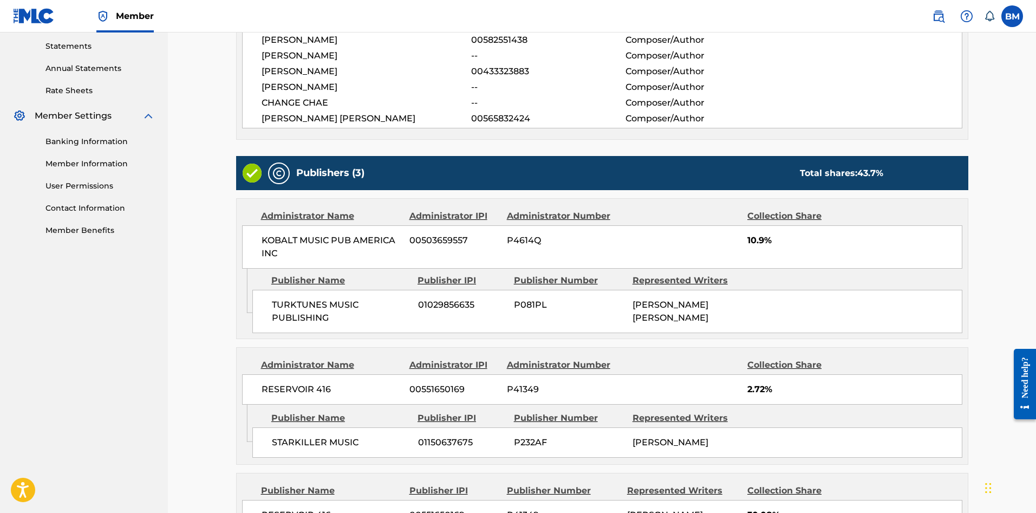
scroll to position [542, 0]
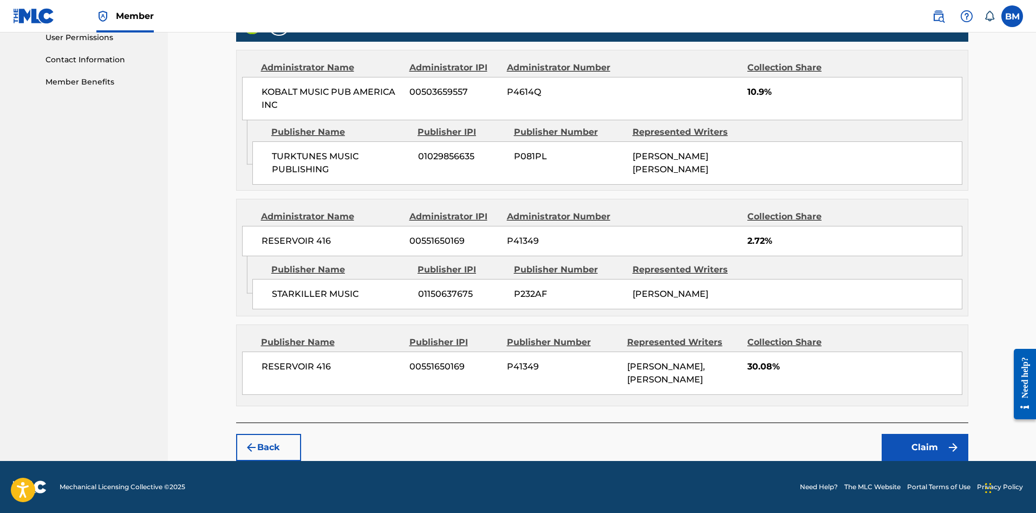
click at [932, 444] on button "Claim" at bounding box center [925, 447] width 87 height 27
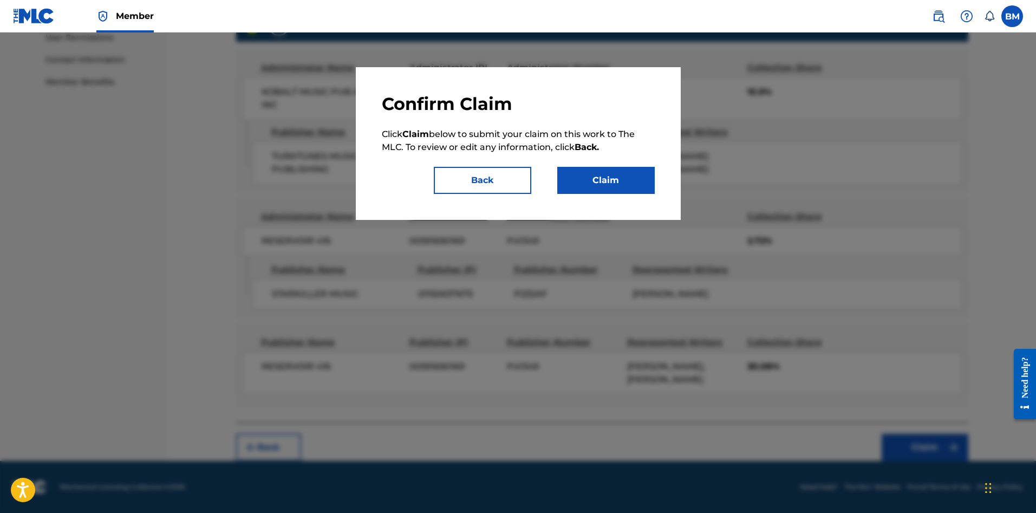
click at [598, 182] on button "Claim" at bounding box center [606, 180] width 98 height 27
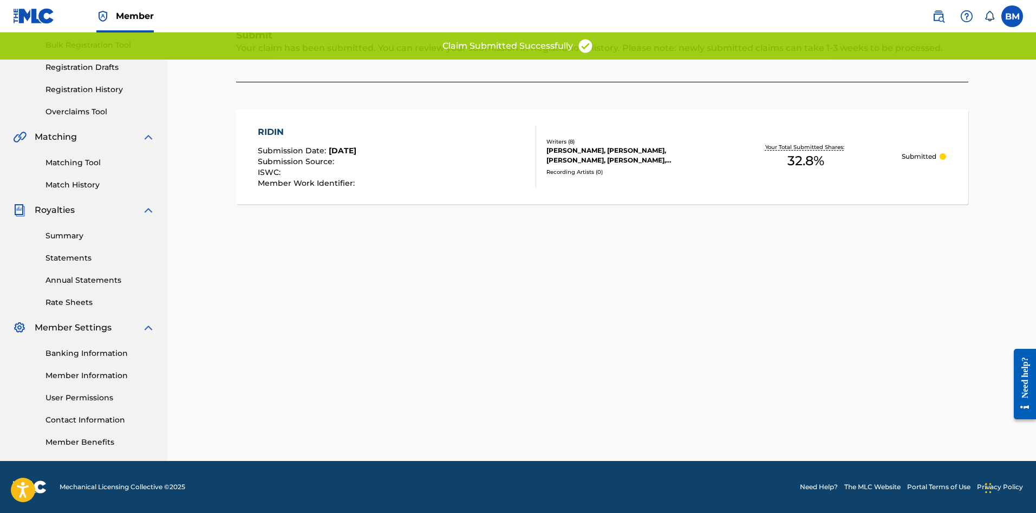
scroll to position [159, 0]
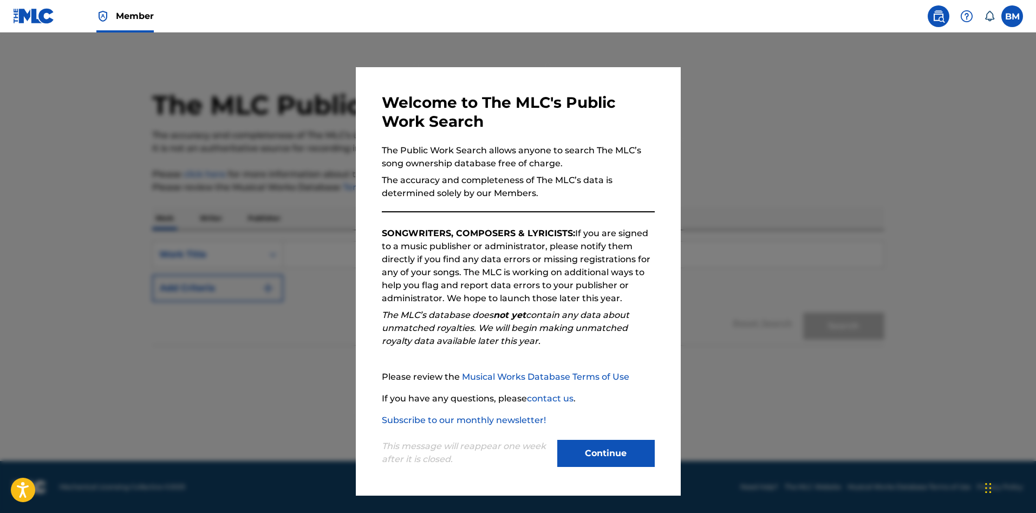
click at [589, 450] on button "Continue" at bounding box center [606, 453] width 98 height 27
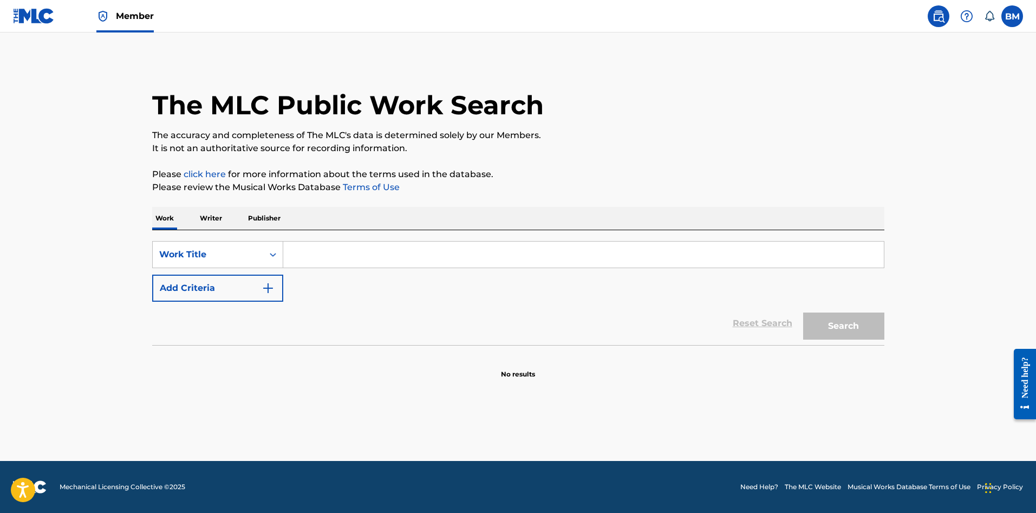
click at [347, 246] on input "Search Form" at bounding box center [583, 255] width 601 height 26
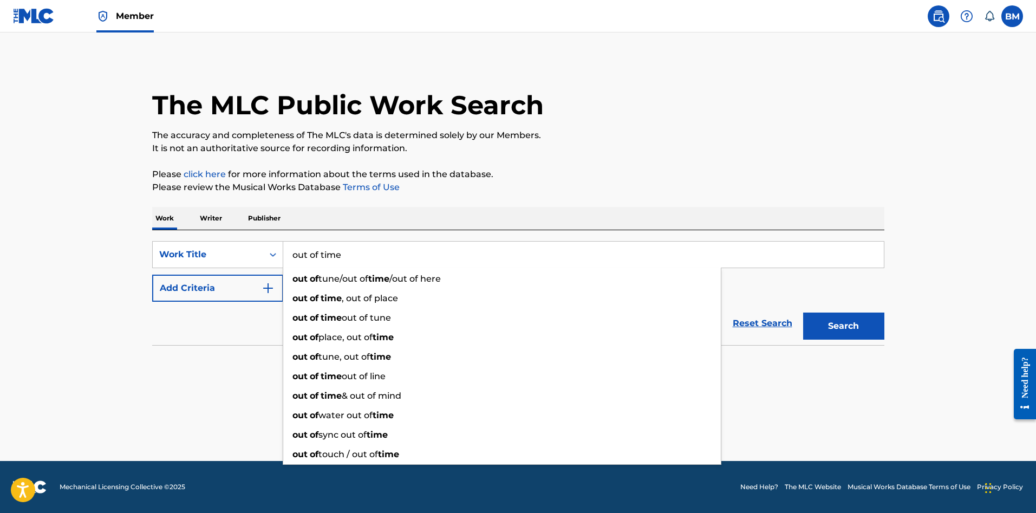
type input "out of time"
click at [242, 284] on button "Add Criteria" at bounding box center [217, 288] width 131 height 27
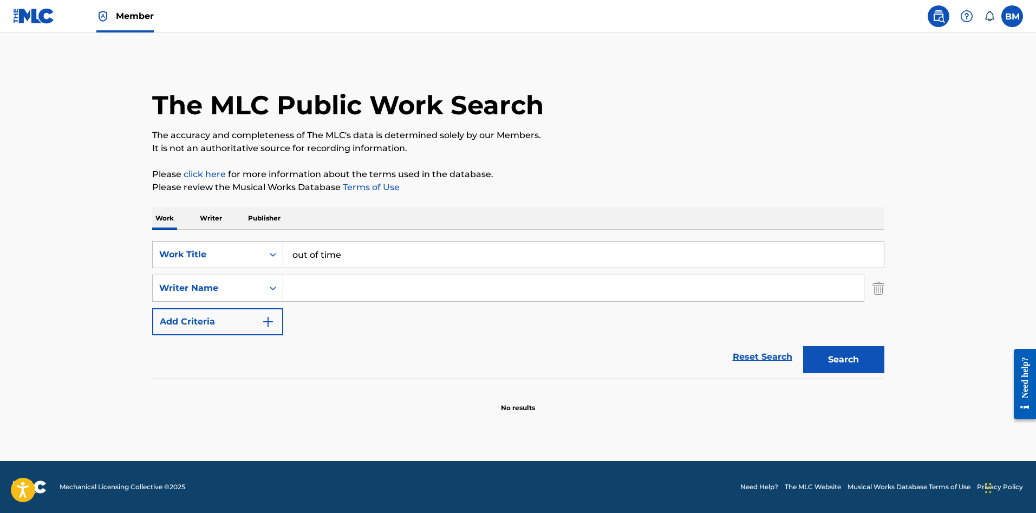
click at [309, 289] on input "Search Form" at bounding box center [573, 288] width 581 height 26
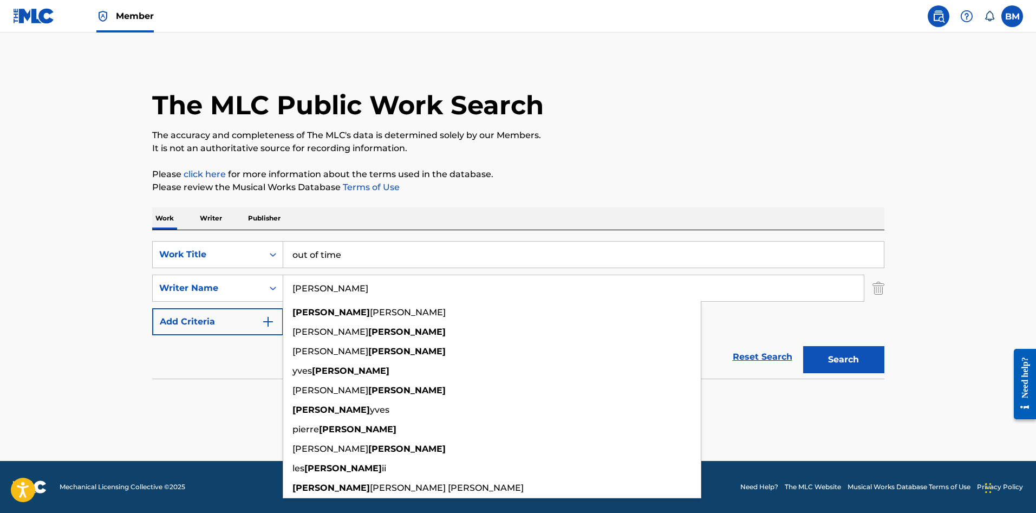
type input "[PERSON_NAME]"
click at [803, 346] on button "Search" at bounding box center [843, 359] width 81 height 27
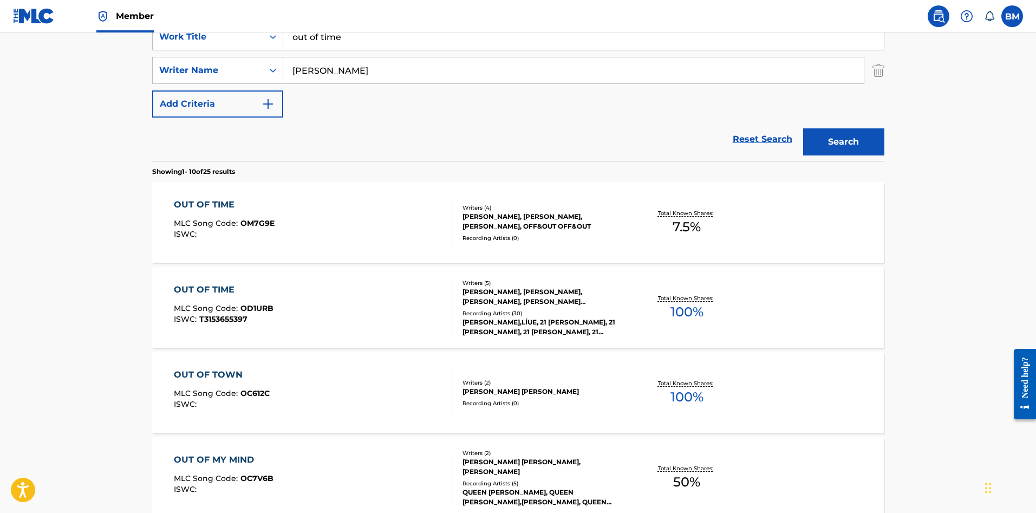
scroll to position [219, 0]
click at [355, 322] on div "OUT OF TIME MLC Song Code : OD1URB ISWC : T3153655397" at bounding box center [313, 306] width 278 height 49
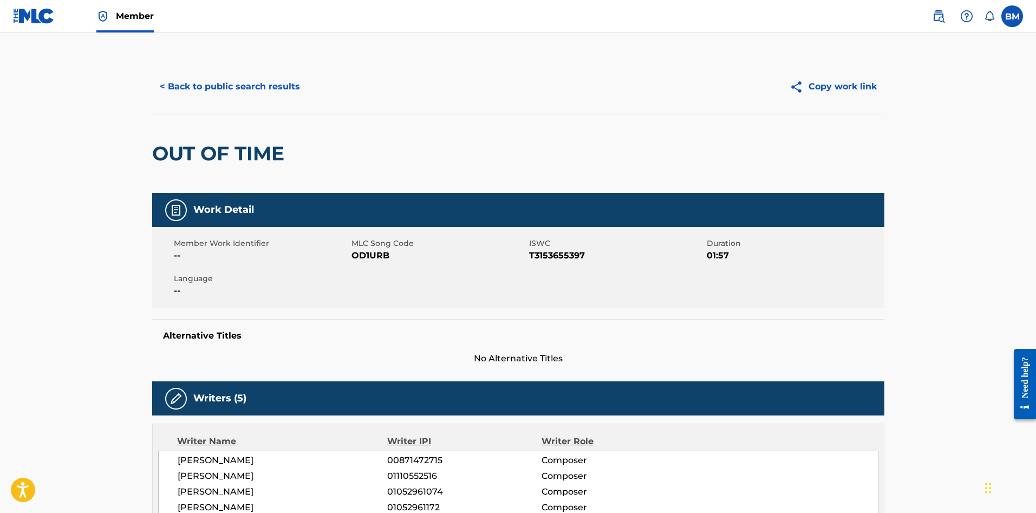
click at [238, 90] on button "< Back to public search results" at bounding box center [229, 86] width 155 height 27
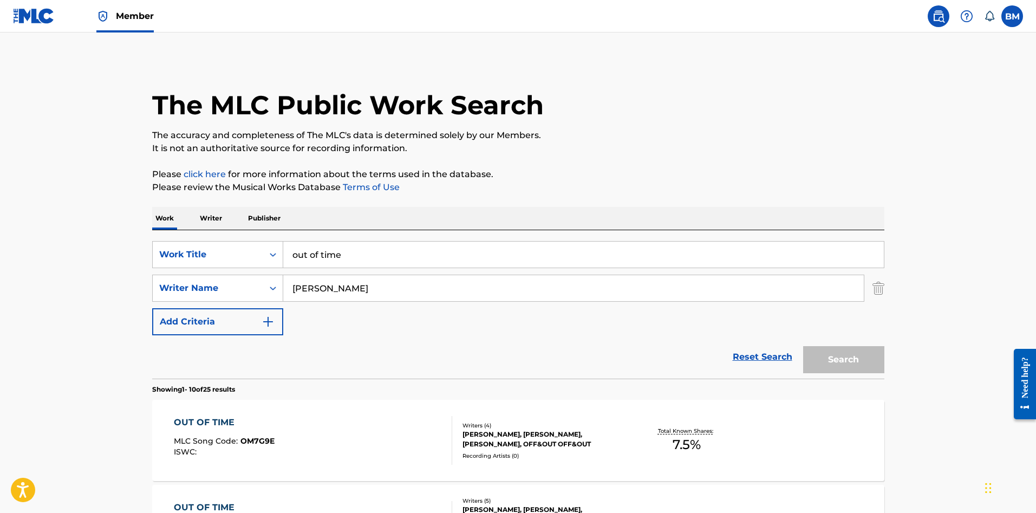
scroll to position [219, 0]
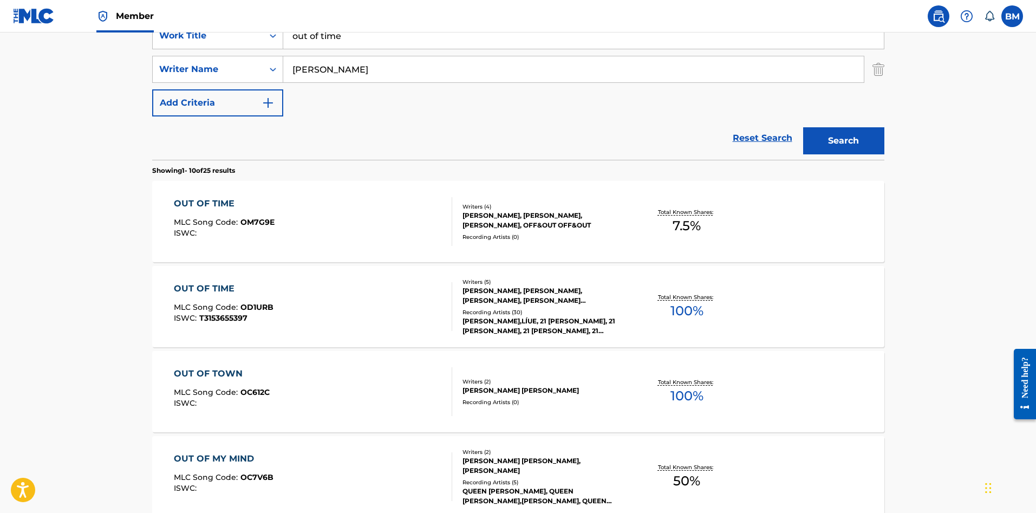
click at [343, 244] on div "OUT OF TIME MLC Song Code : OM7G9E ISWC :" at bounding box center [313, 221] width 278 height 49
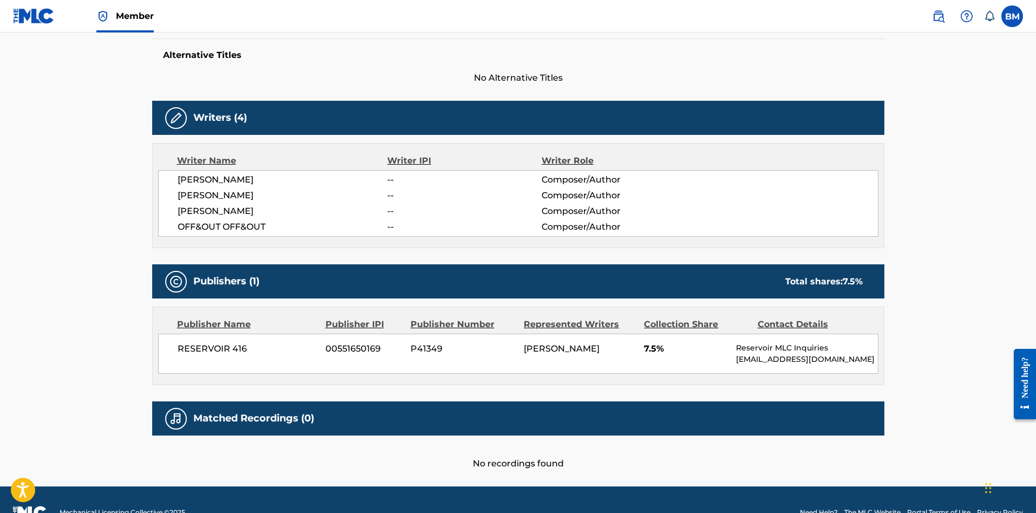
scroll to position [306, 0]
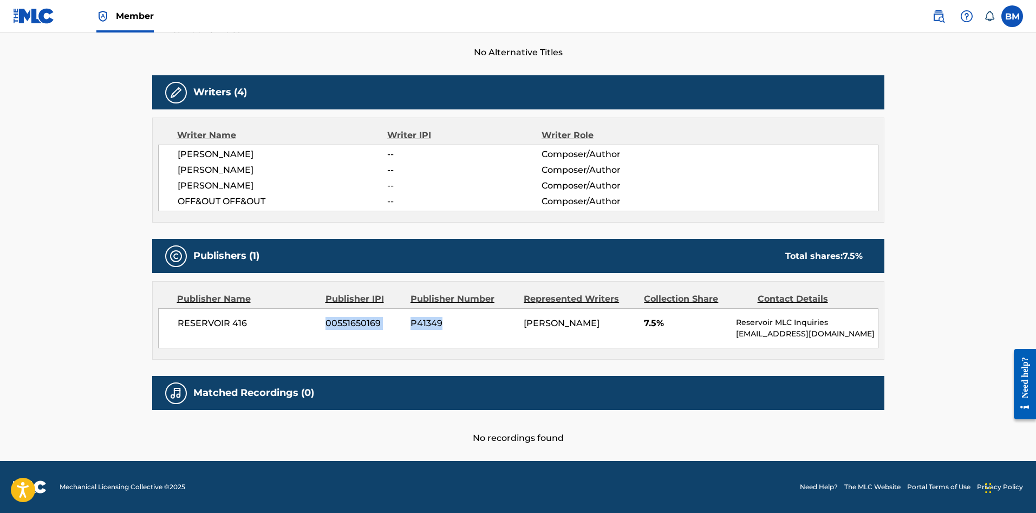
drag, startPoint x: 475, startPoint y: 329, endPoint x: 254, endPoint y: 315, distance: 222.0
click at [254, 315] on div "RESERVOIR 416 00551650169 P41349 VINCENT DESROSIERS 7.5% Reservoir MLC Inquirie…" at bounding box center [518, 328] width 720 height 40
click at [241, 316] on div "RESERVOIR 416 00551650169 P41349 VINCENT DESROSIERS 7.5% Reservoir MLC Inquirie…" at bounding box center [518, 328] width 720 height 40
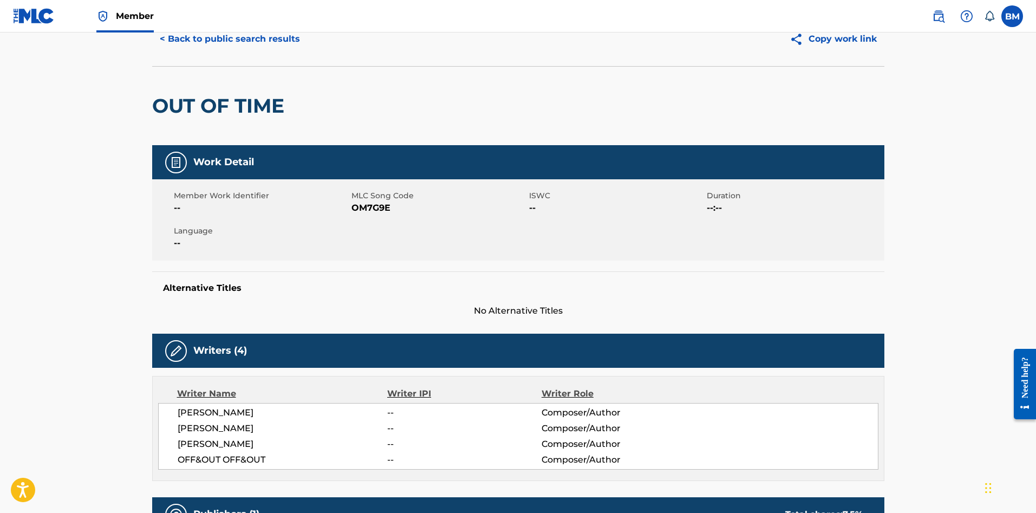
scroll to position [0, 0]
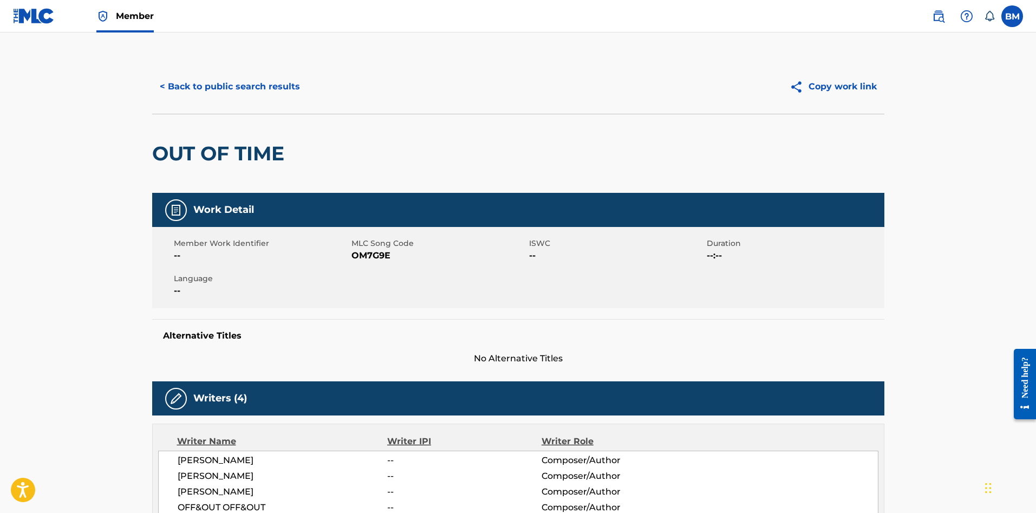
click at [240, 86] on button "< Back to public search results" at bounding box center [229, 86] width 155 height 27
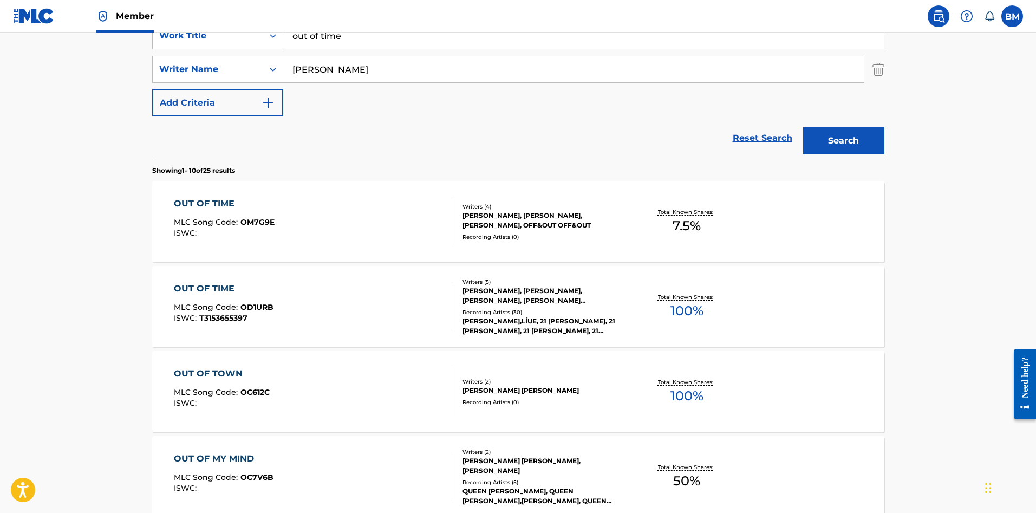
scroll to position [164, 0]
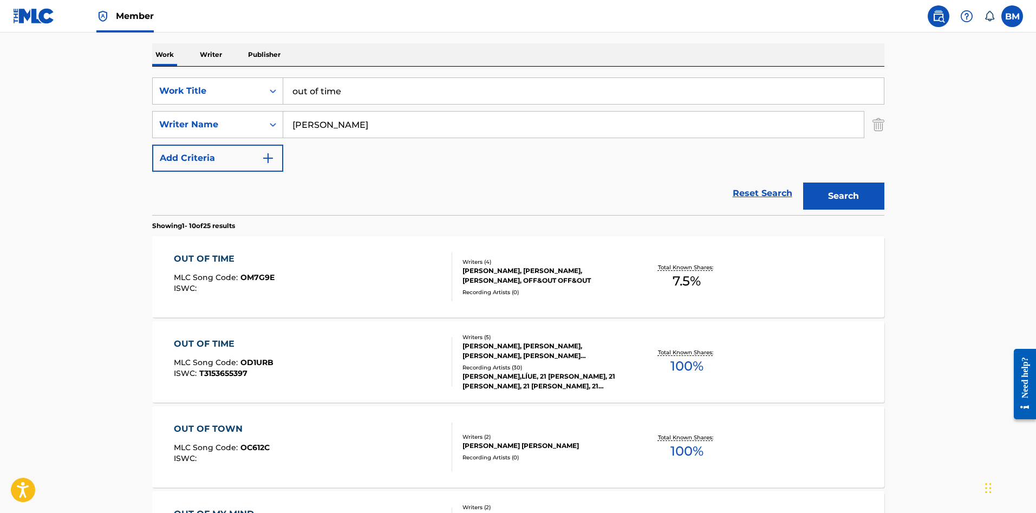
drag, startPoint x: 376, startPoint y: 93, endPoint x: 128, endPoint y: 132, distance: 251.1
click at [128, 132] on main "The MLC Public Work Search The accuracy and completeness of The MLC's data is d…" at bounding box center [518, 506] width 1036 height 1275
type input "percosex"
click at [803, 183] on button "Search" at bounding box center [843, 196] width 81 height 27
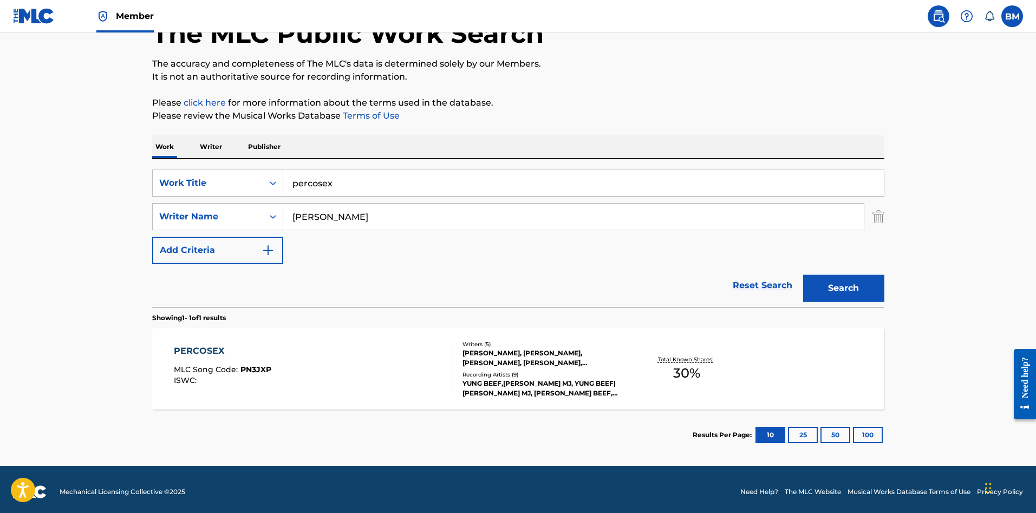
scroll to position [73, 0]
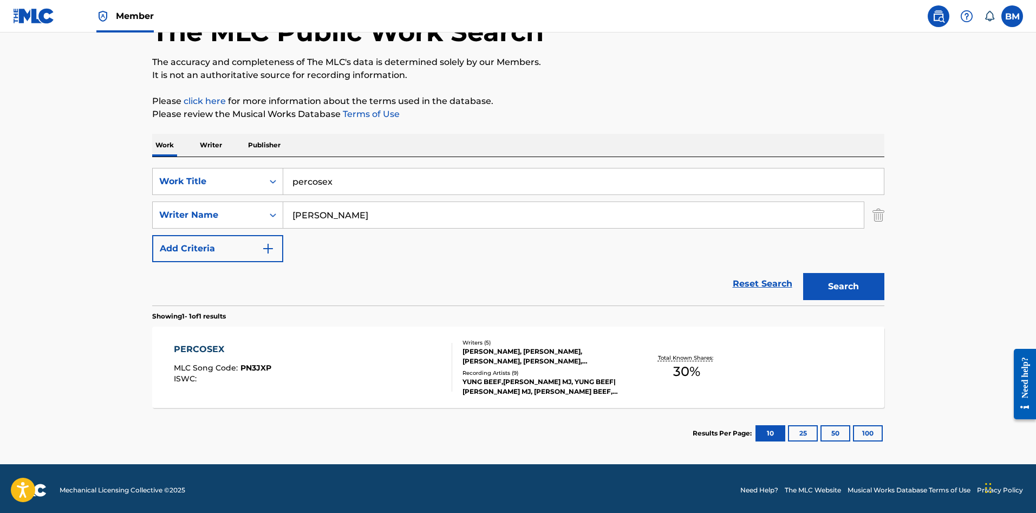
click at [365, 371] on div "PERCOSEX MLC Song Code : PN3JXP ISWC :" at bounding box center [313, 367] width 278 height 49
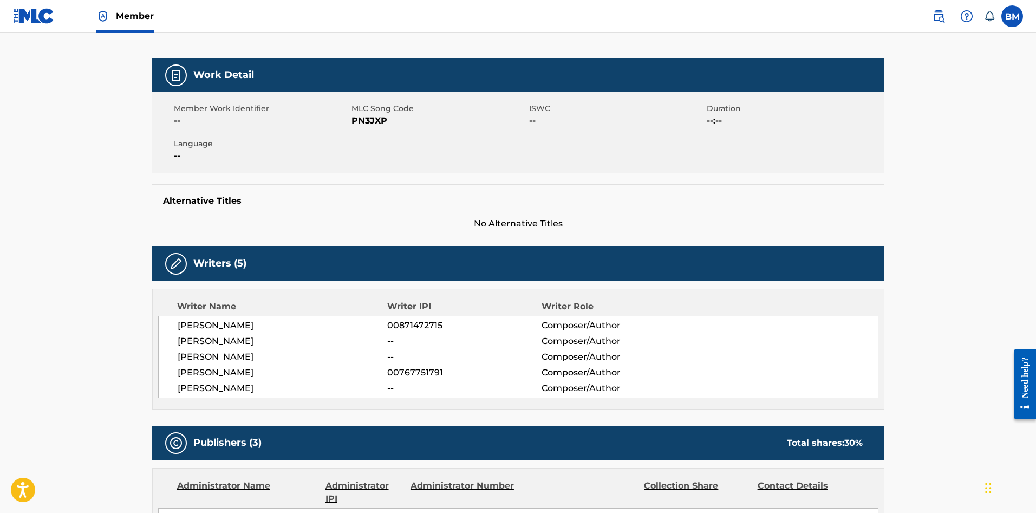
scroll to position [134, 0]
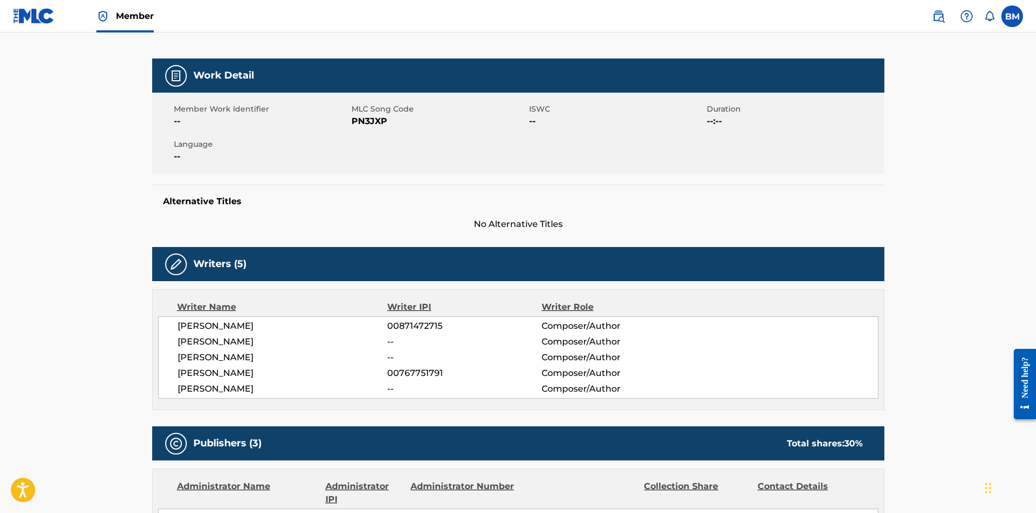
click at [369, 118] on span "PN3JXP" at bounding box center [439, 121] width 175 height 13
copy span "PN3JXP"
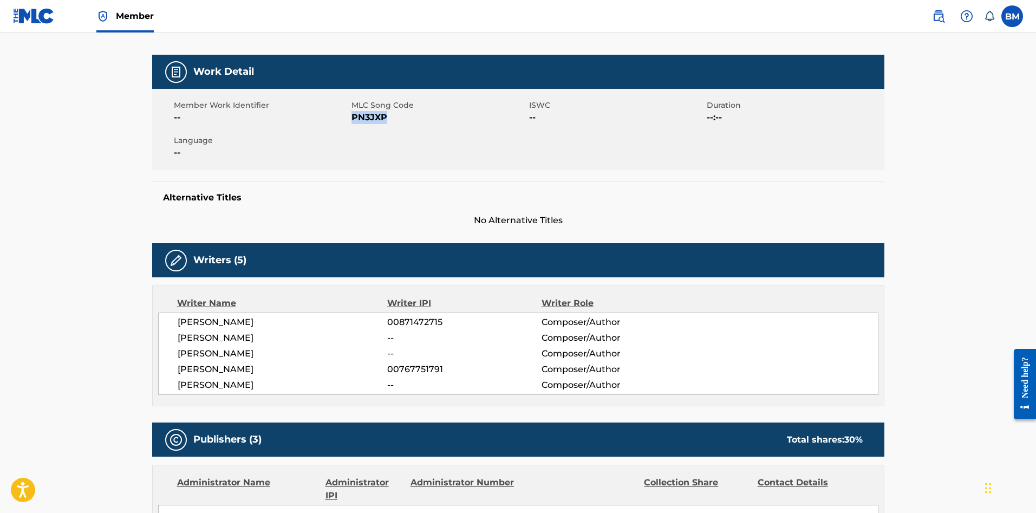
scroll to position [0, 0]
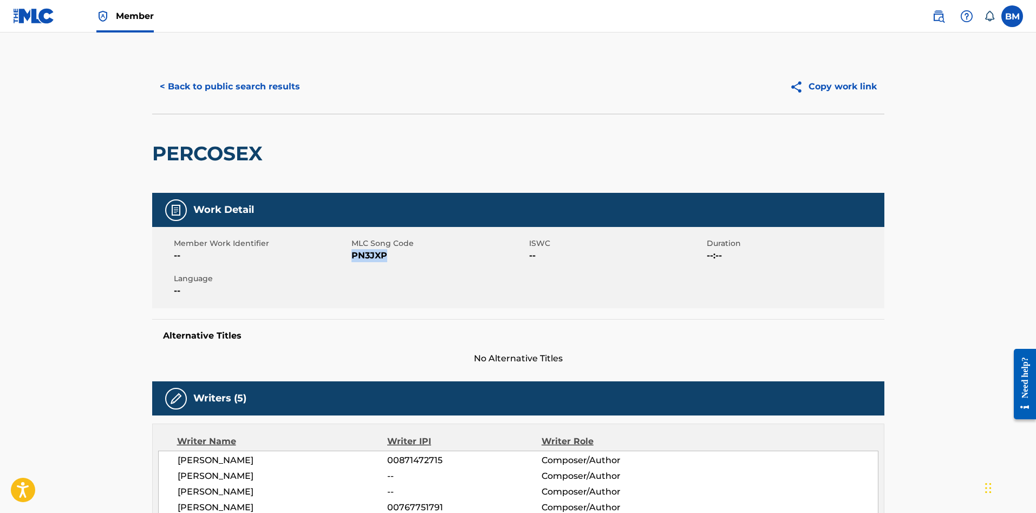
click at [276, 94] on button "< Back to public search results" at bounding box center [229, 86] width 155 height 27
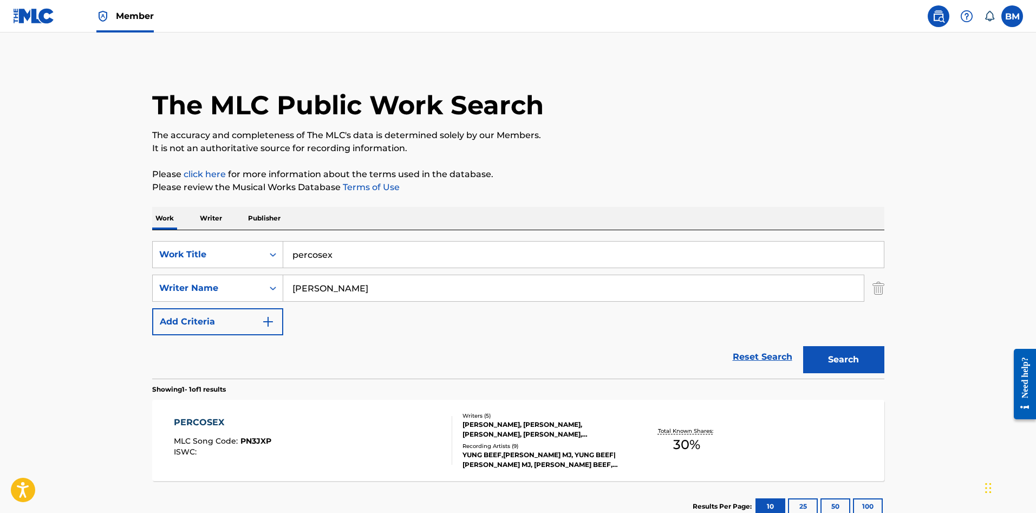
scroll to position [15, 0]
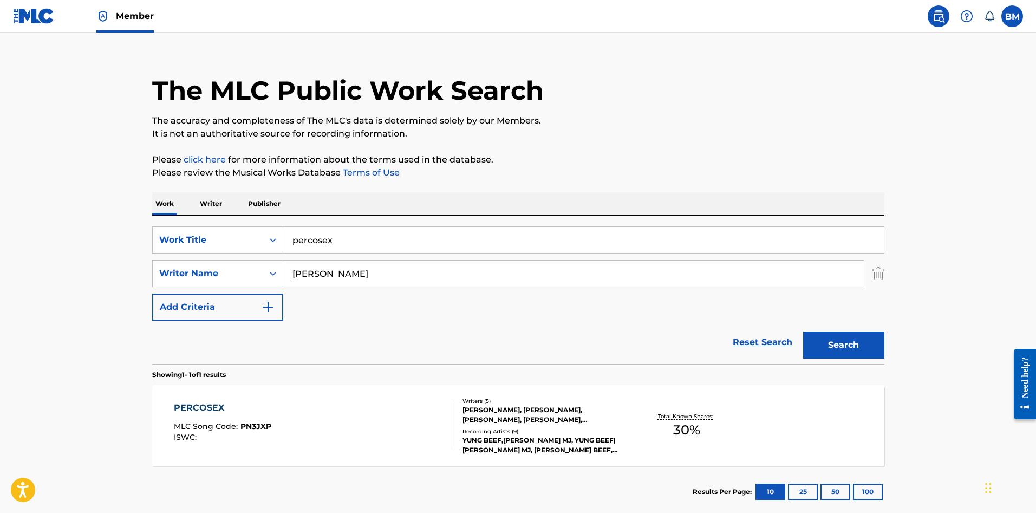
drag, startPoint x: 356, startPoint y: 248, endPoint x: 141, endPoint y: 211, distance: 217.7
click at [141, 211] on div "The MLC Public Work Search The accuracy and completeness of The MLC's data is d…" at bounding box center [518, 281] width 758 height 472
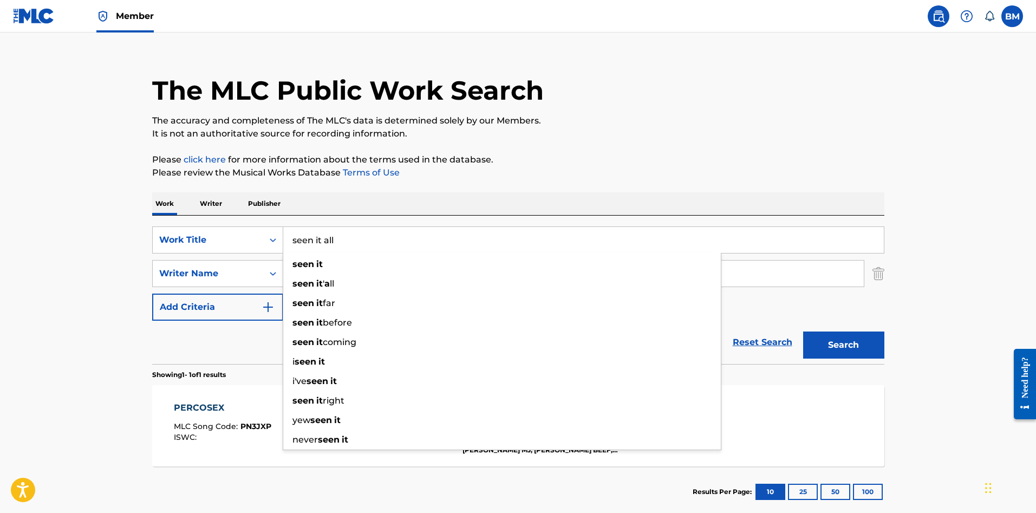
type input "seen it all"
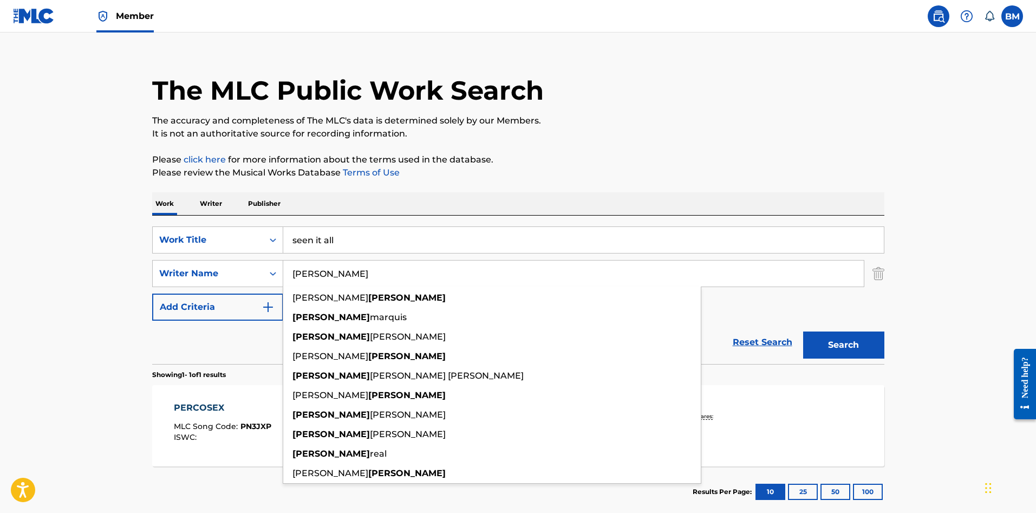
click at [803, 332] on button "Search" at bounding box center [843, 345] width 81 height 27
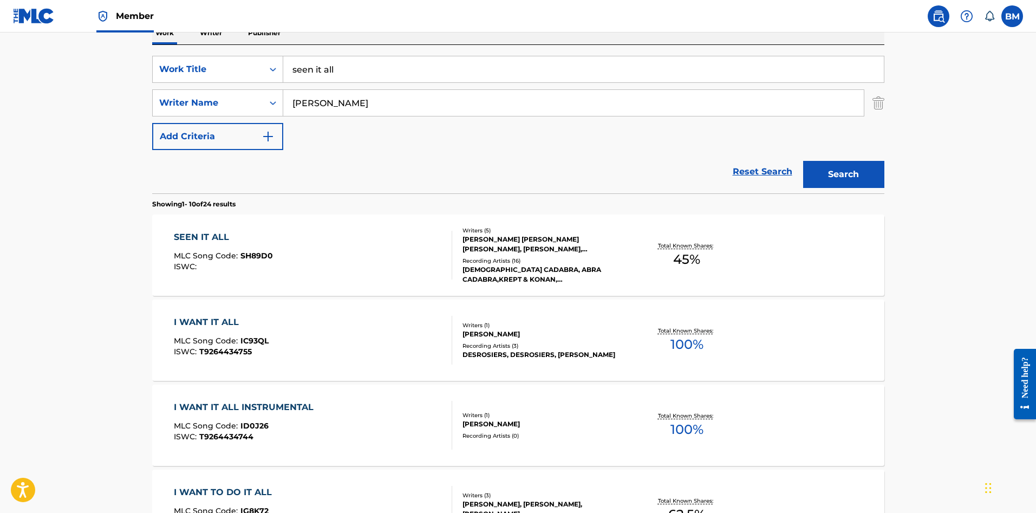
scroll to position [217, 0]
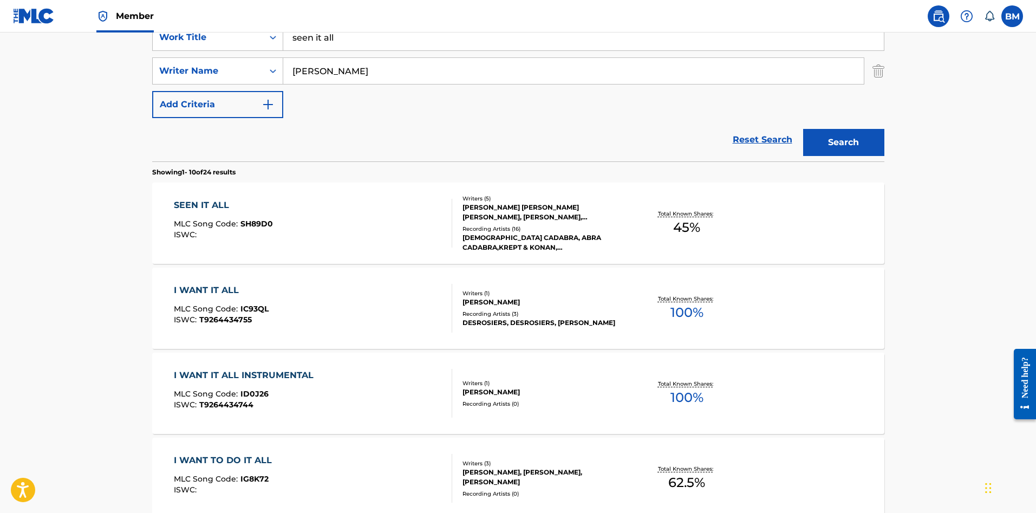
click at [400, 229] on div "SEEN IT ALL MLC Song Code : SH89D0 ISWC :" at bounding box center [313, 223] width 278 height 49
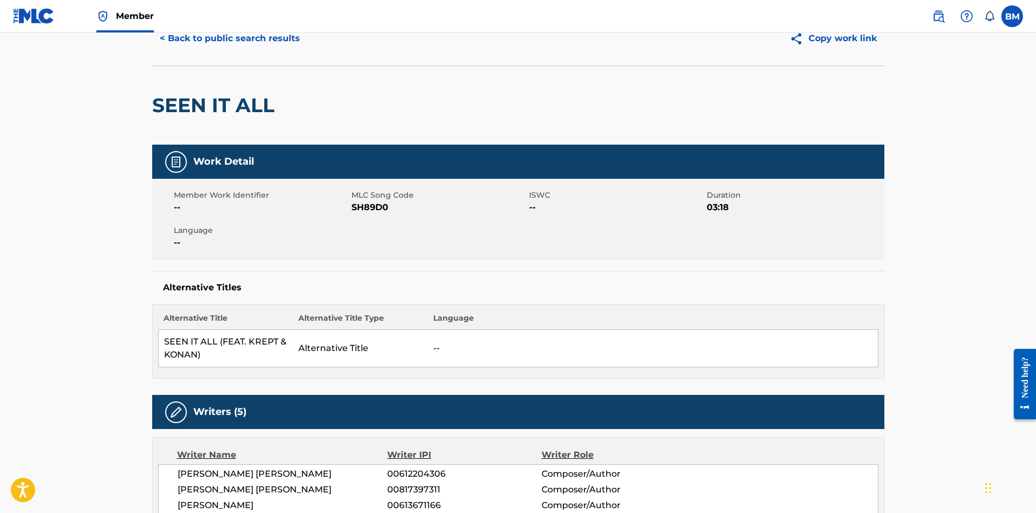
scroll to position [47, 0]
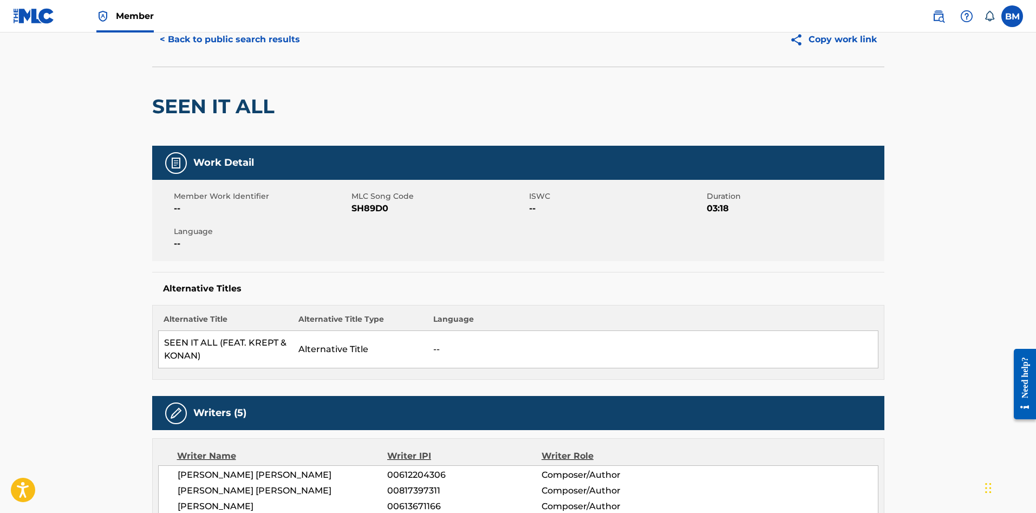
click at [369, 197] on span "MLC Song Code" at bounding box center [439, 196] width 175 height 11
click at [366, 203] on span "SH89D0" at bounding box center [439, 208] width 175 height 13
copy span "SH89D0"
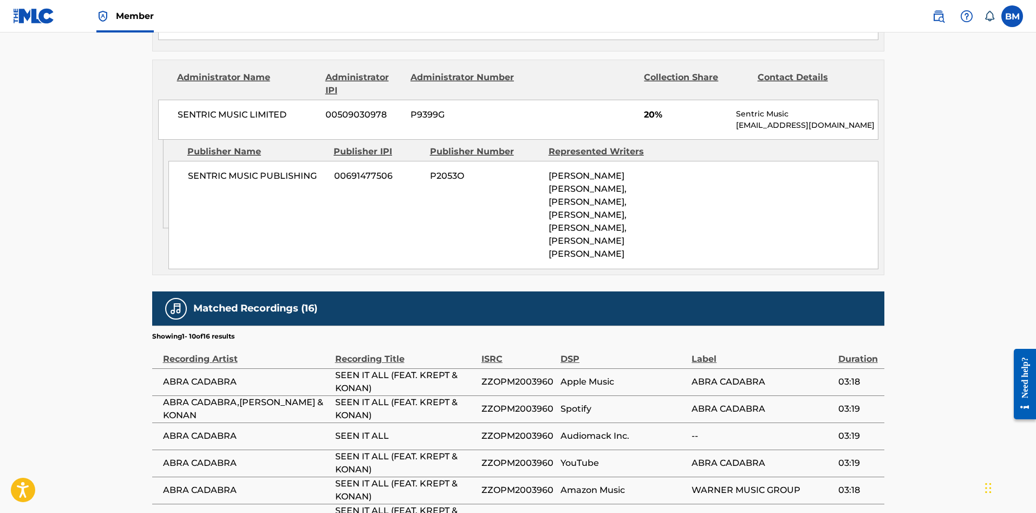
scroll to position [663, 0]
